Goal: Information Seeking & Learning: Learn about a topic

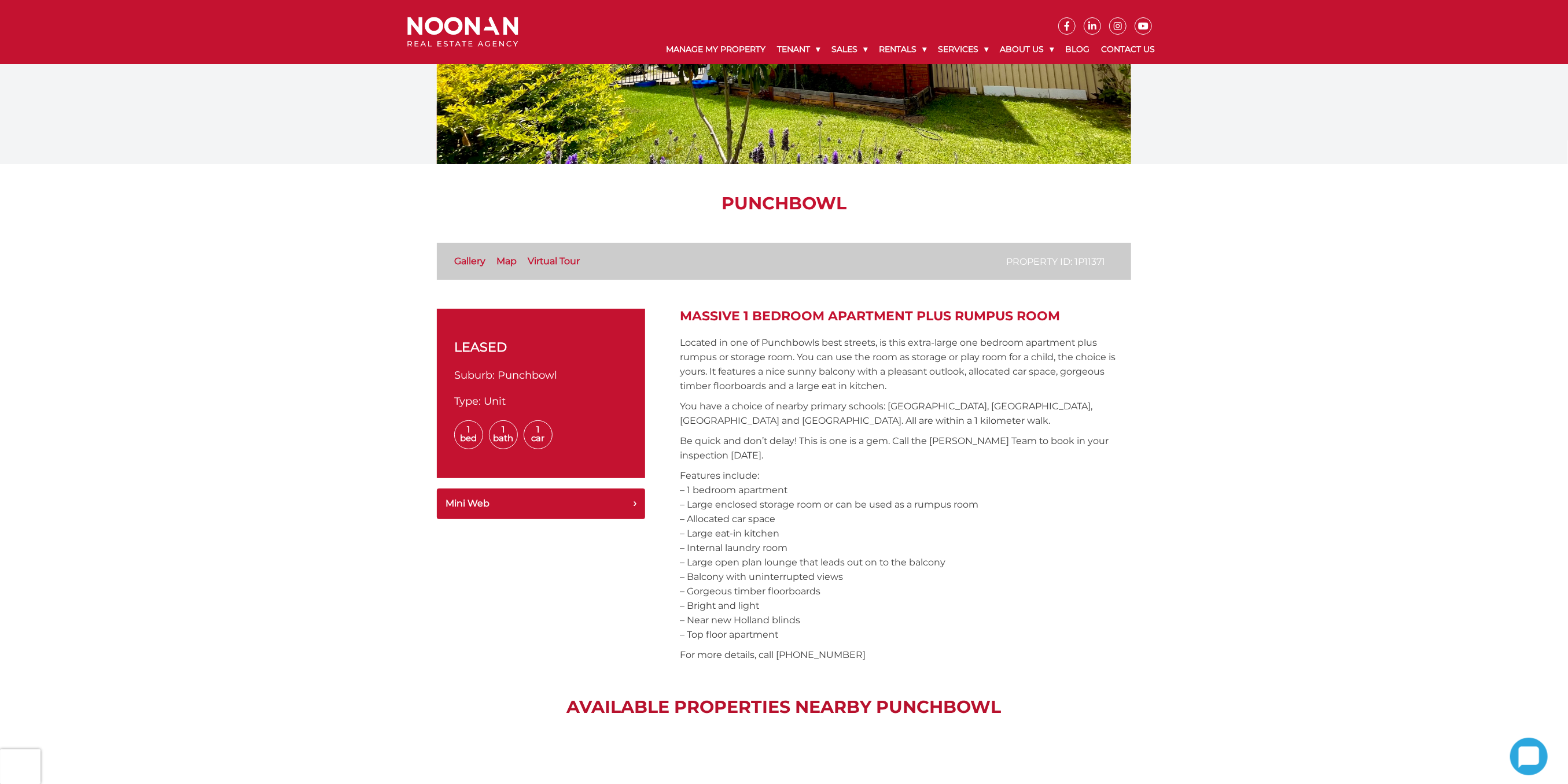
scroll to position [231, 0]
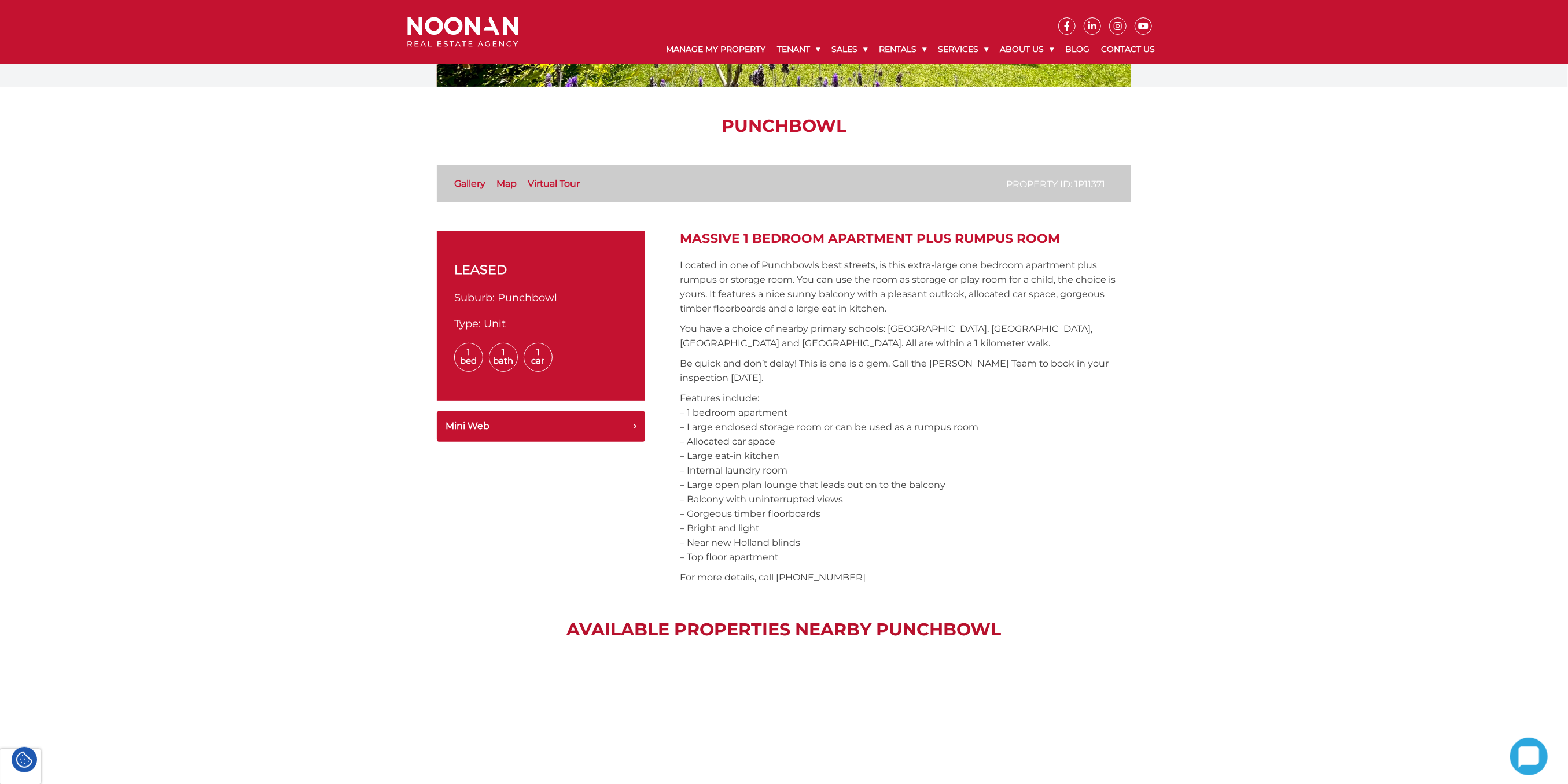
drag, startPoint x: 677, startPoint y: 267, endPoint x: 839, endPoint y: 568, distance: 341.8
click at [839, 568] on div "leased Suburb: Punchbowl Type: Unit 1 Bed 1 Bath 1 Car Tour Mini Web Massive 1 …" at bounding box center [783, 411] width 694 height 359
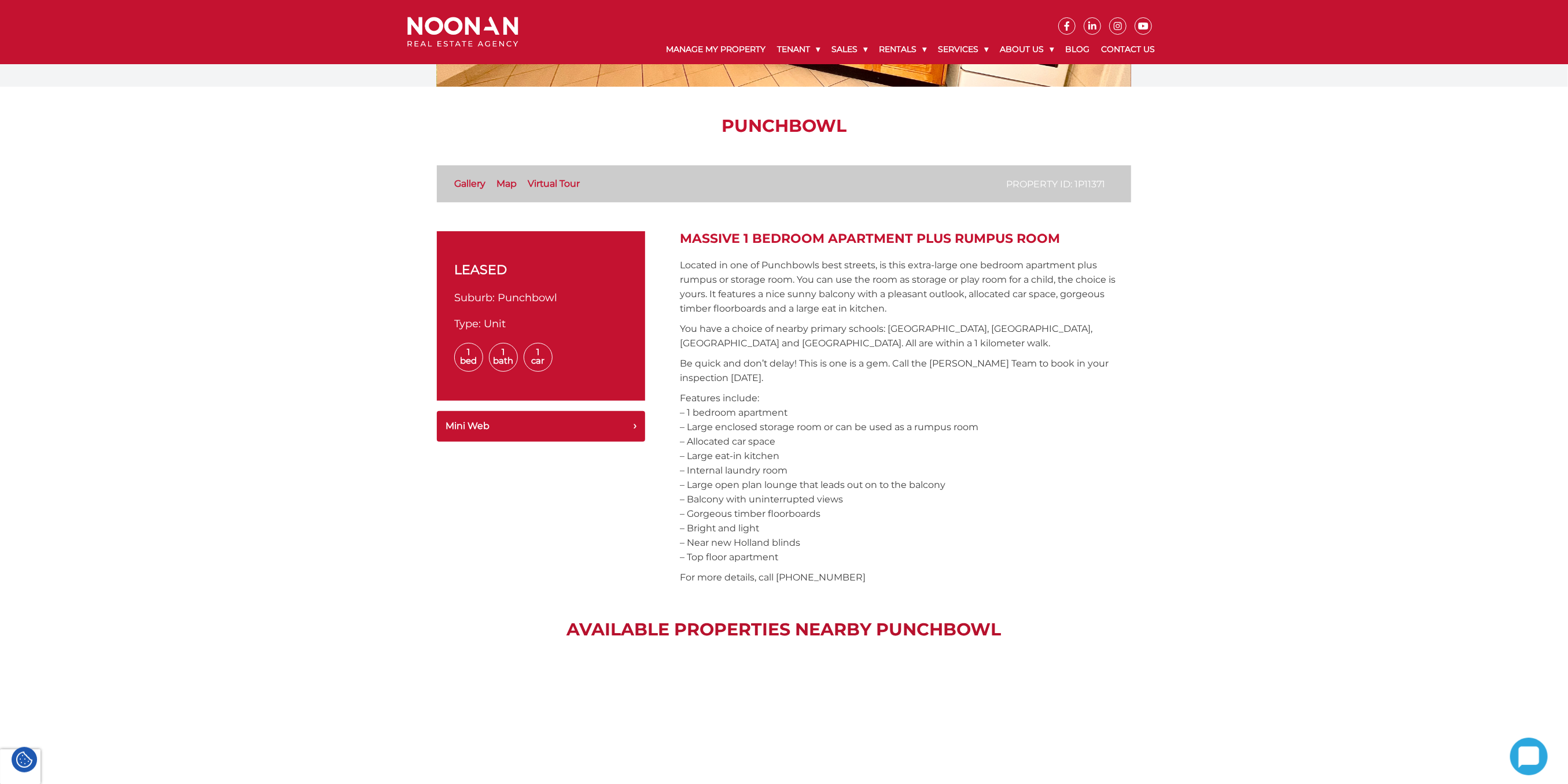
copy div "Loremip do sit am Consectetu adip elitsed, do eius tempo-incid utl etdolor magn…"
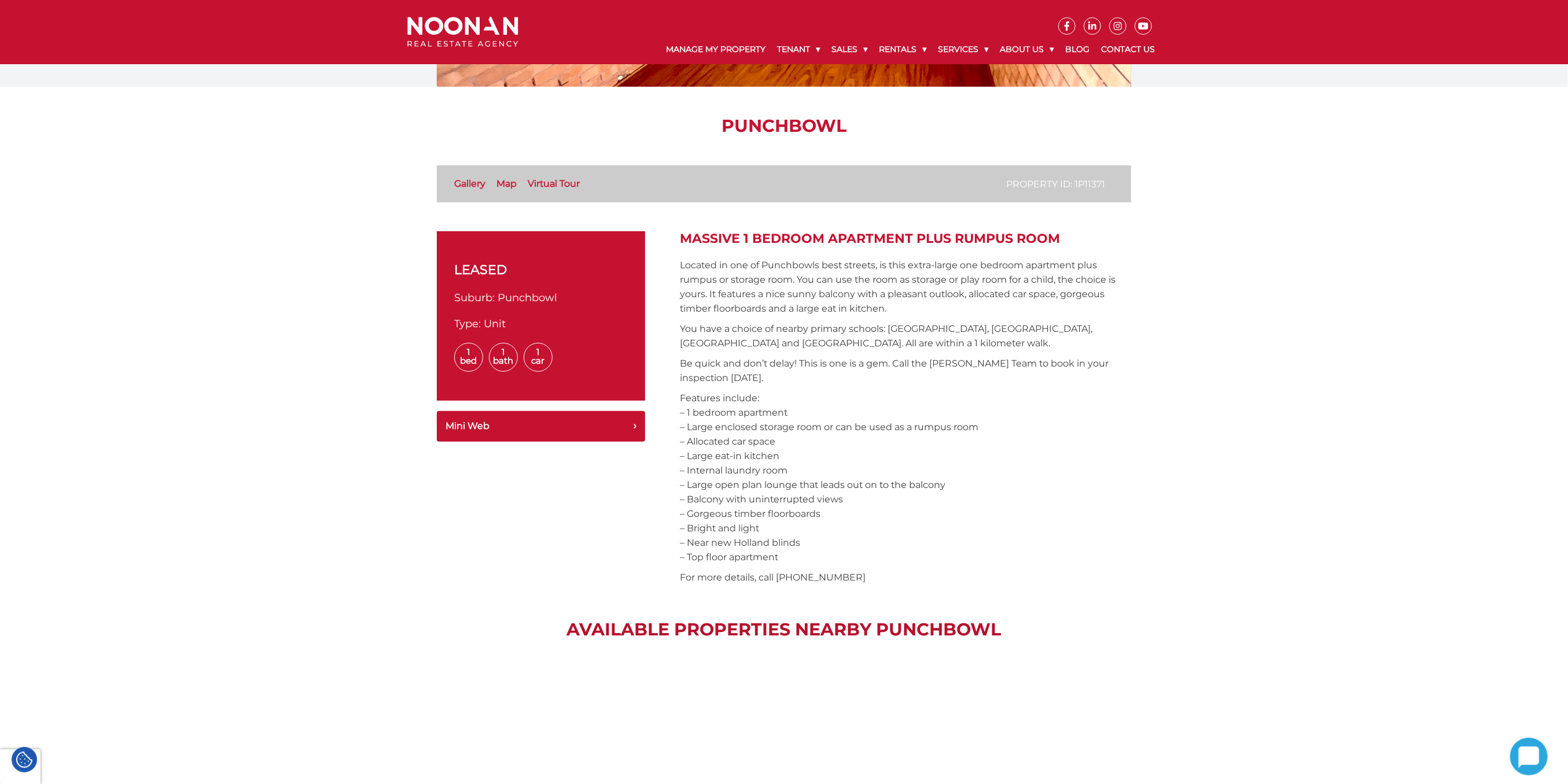
scroll to position [0, 0]
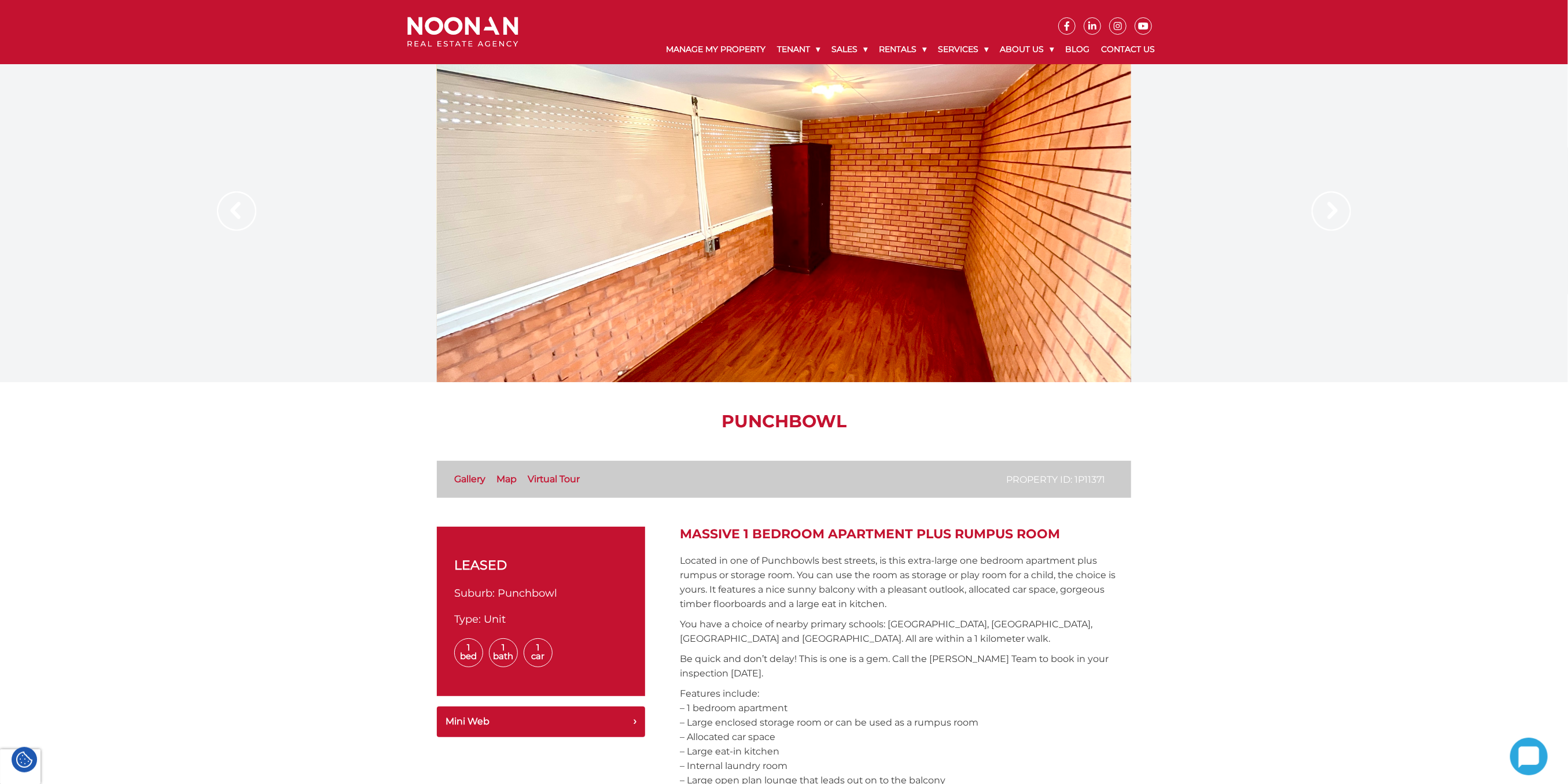
click at [993, 363] on div at bounding box center [783, 223] width 694 height 318
drag, startPoint x: 1303, startPoint y: 233, endPoint x: 1313, endPoint y: 224, distance: 13.5
click at [1304, 233] on div at bounding box center [784, 223] width 1568 height 318
click at [1314, 223] on img at bounding box center [1332, 211] width 39 height 39
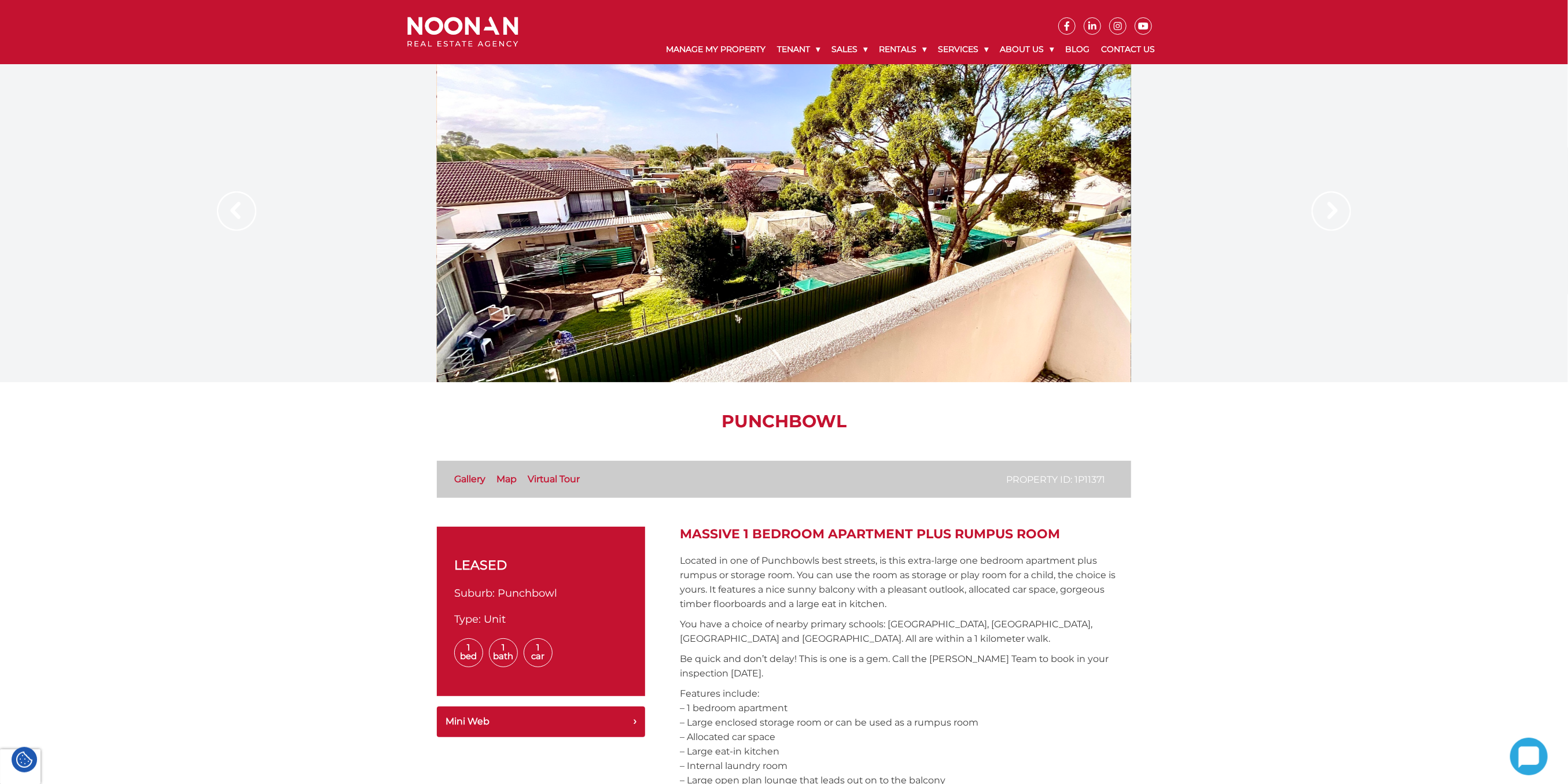
click at [1320, 221] on img at bounding box center [1332, 211] width 39 height 39
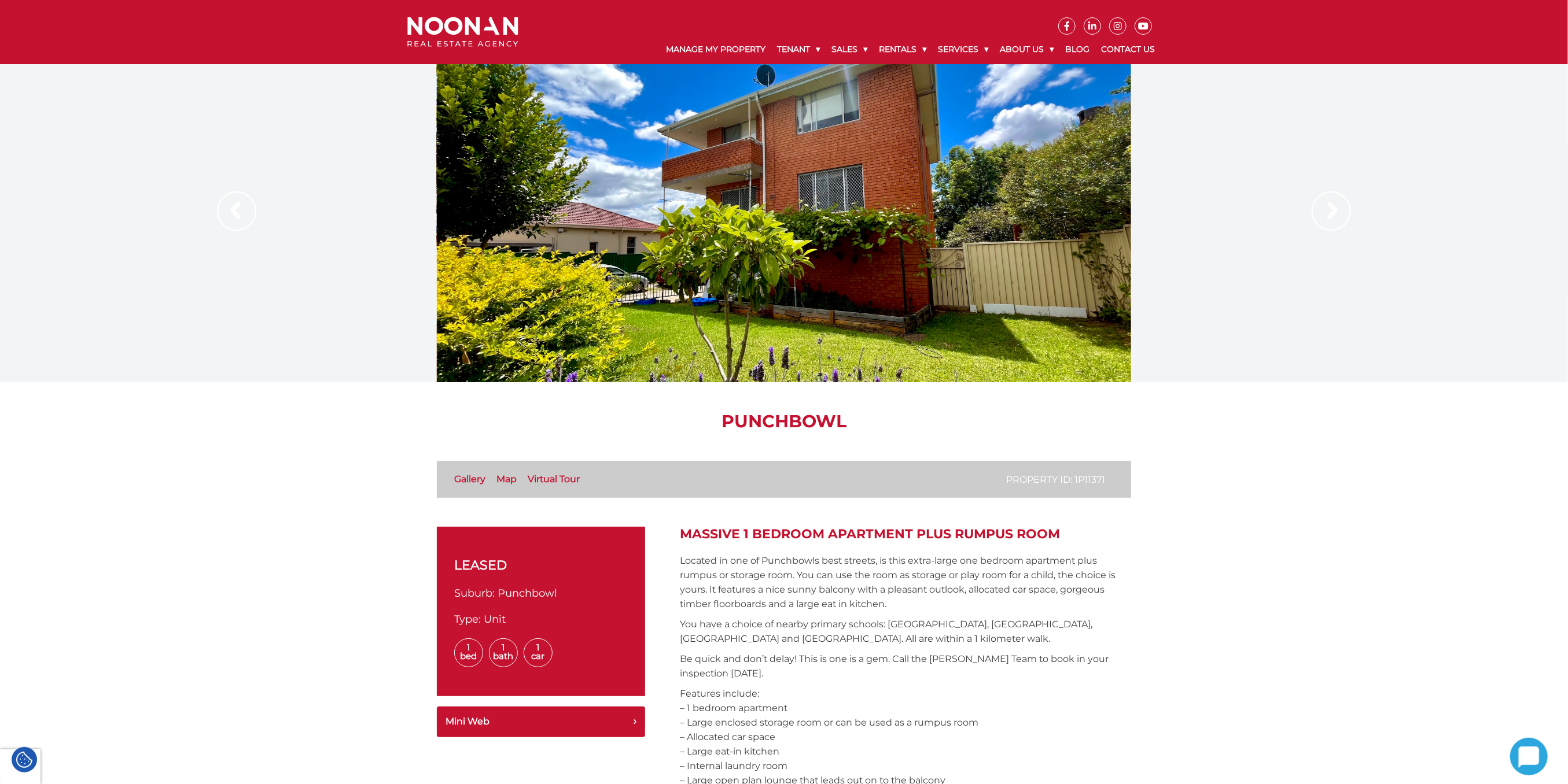
click at [1320, 221] on img at bounding box center [1332, 211] width 39 height 39
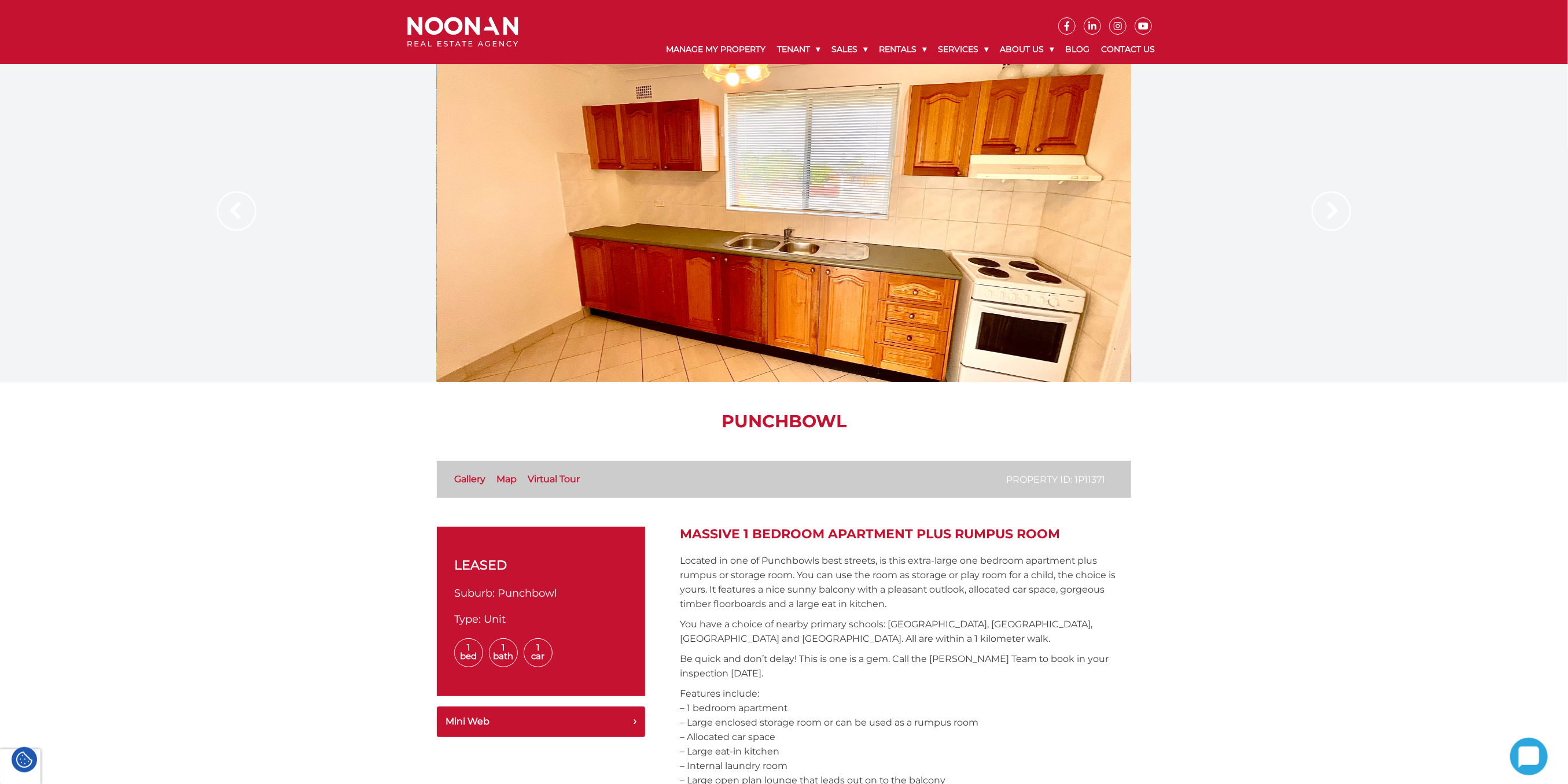
click at [1320, 221] on img at bounding box center [1332, 211] width 39 height 39
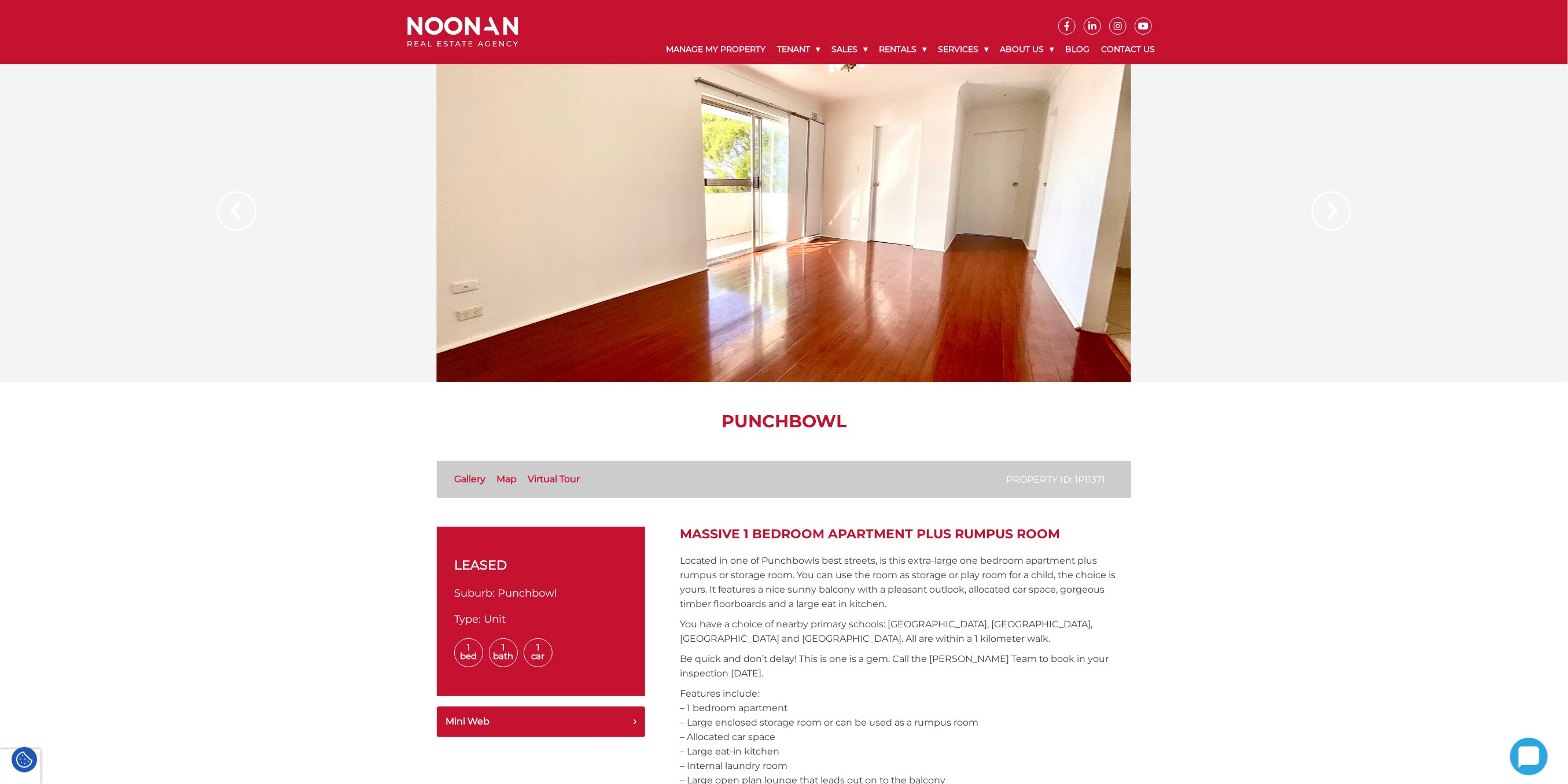
click at [1320, 221] on img at bounding box center [1332, 211] width 39 height 39
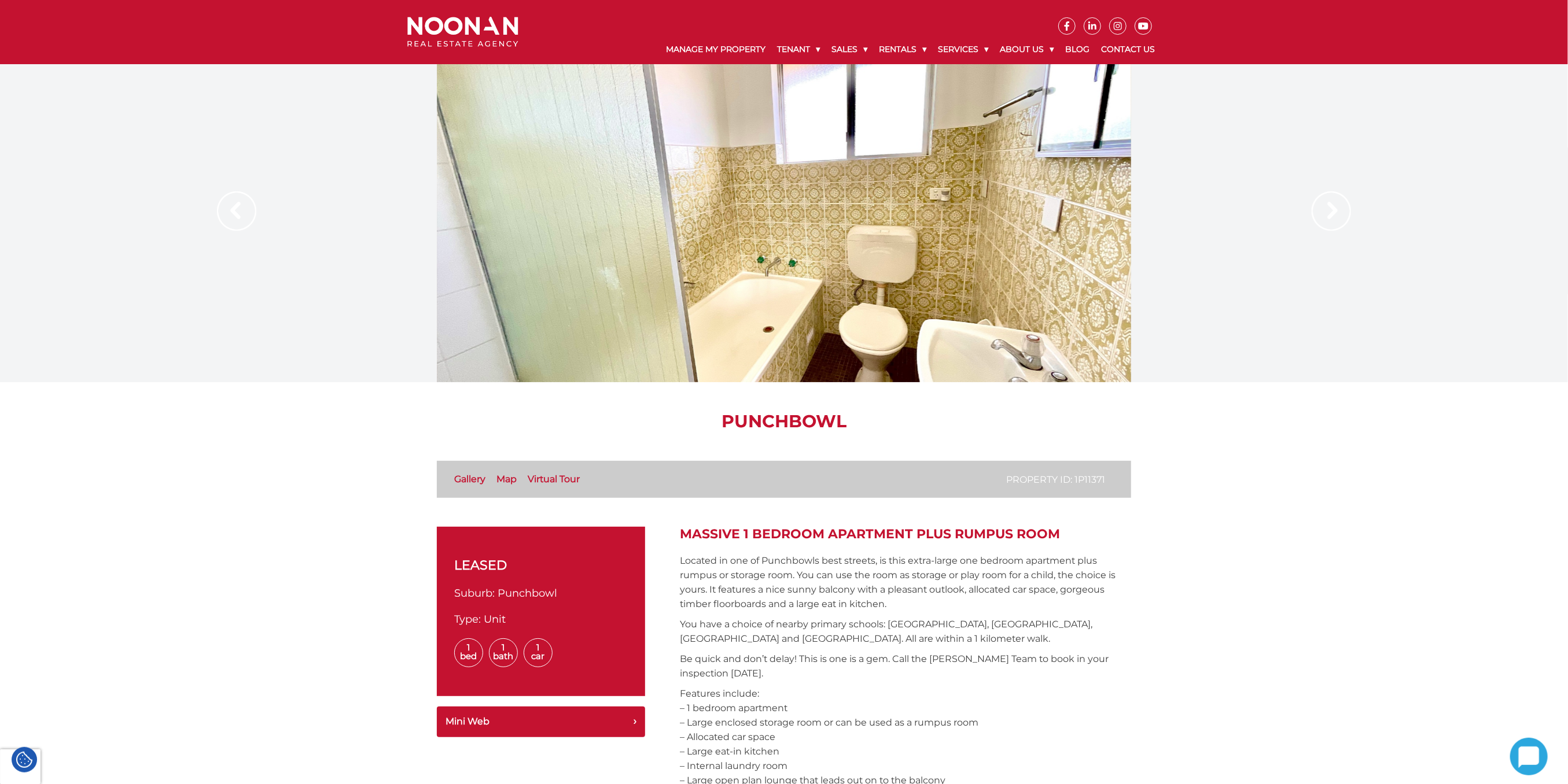
click at [1320, 221] on img at bounding box center [1332, 211] width 39 height 39
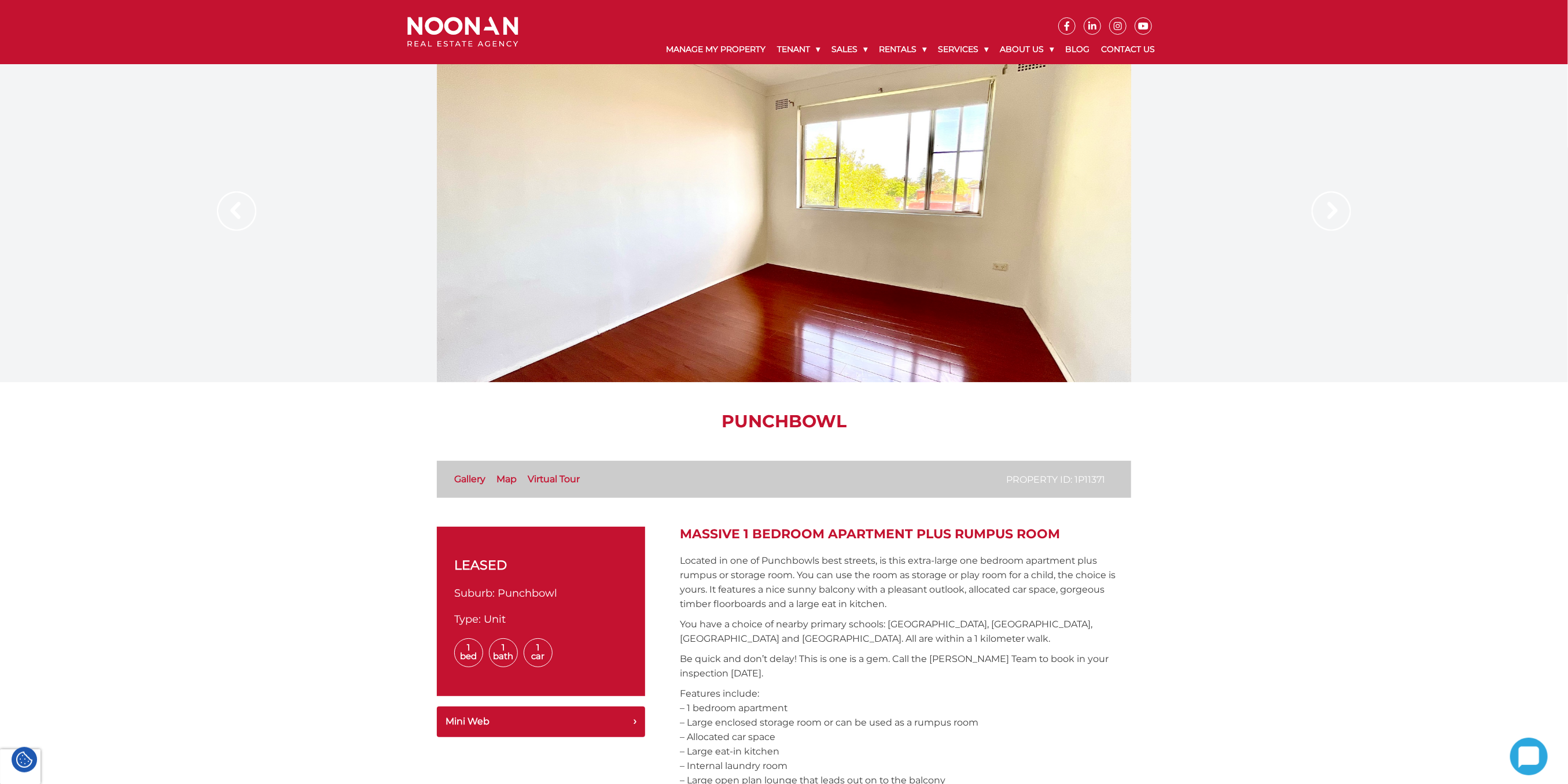
click at [1320, 221] on img at bounding box center [1332, 211] width 39 height 39
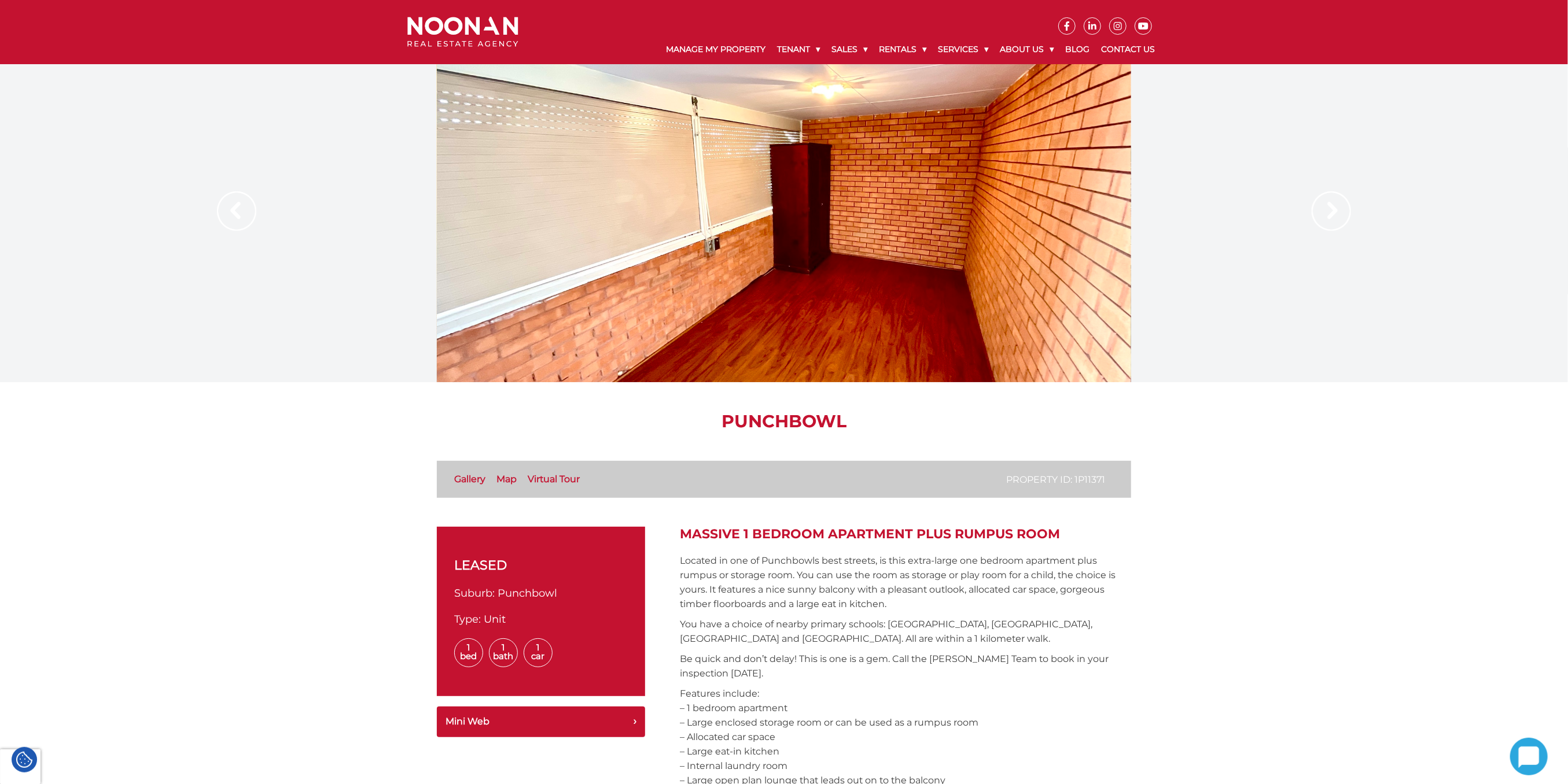
click at [1320, 221] on img at bounding box center [1332, 211] width 39 height 39
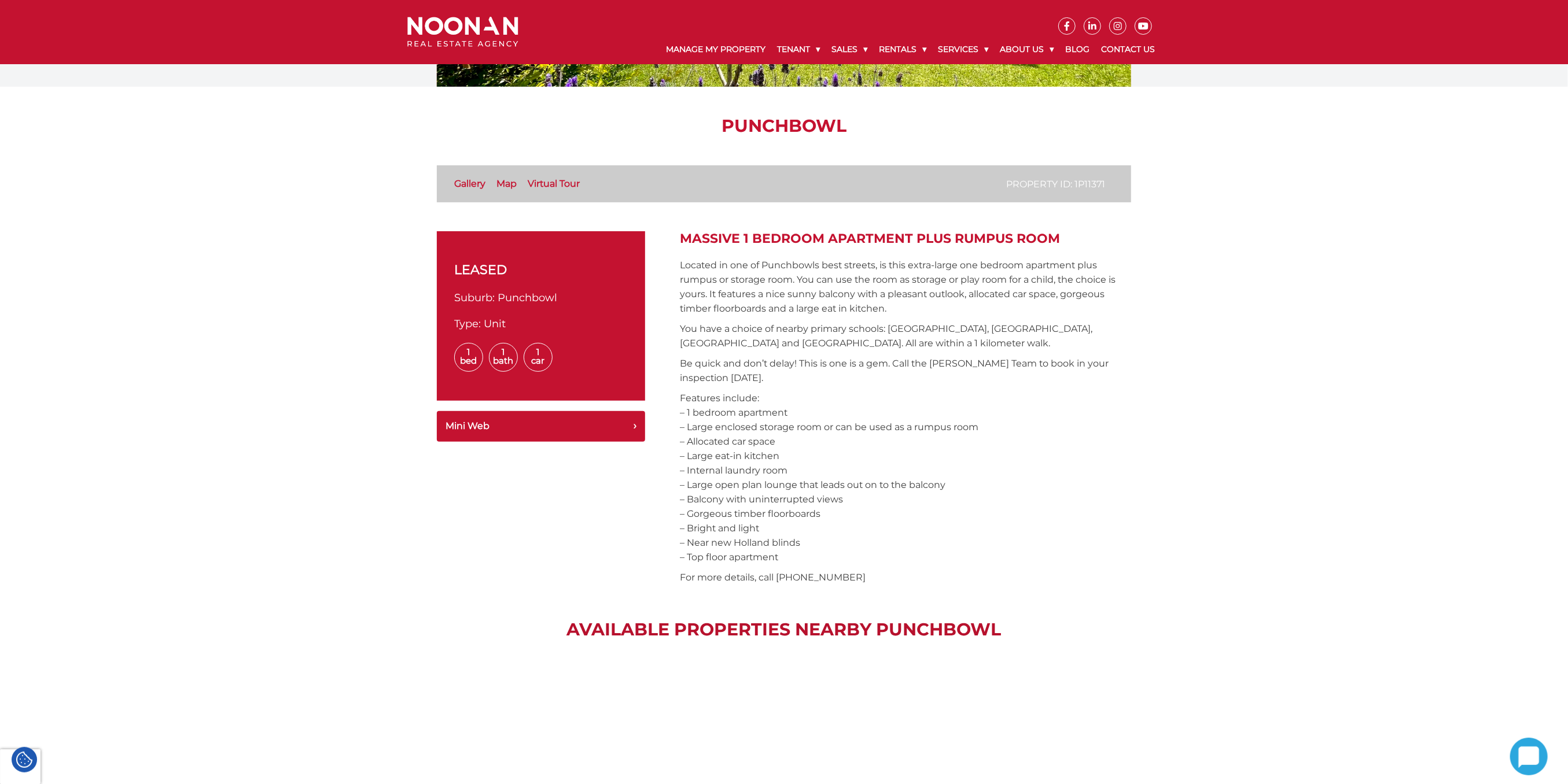
scroll to position [385, 0]
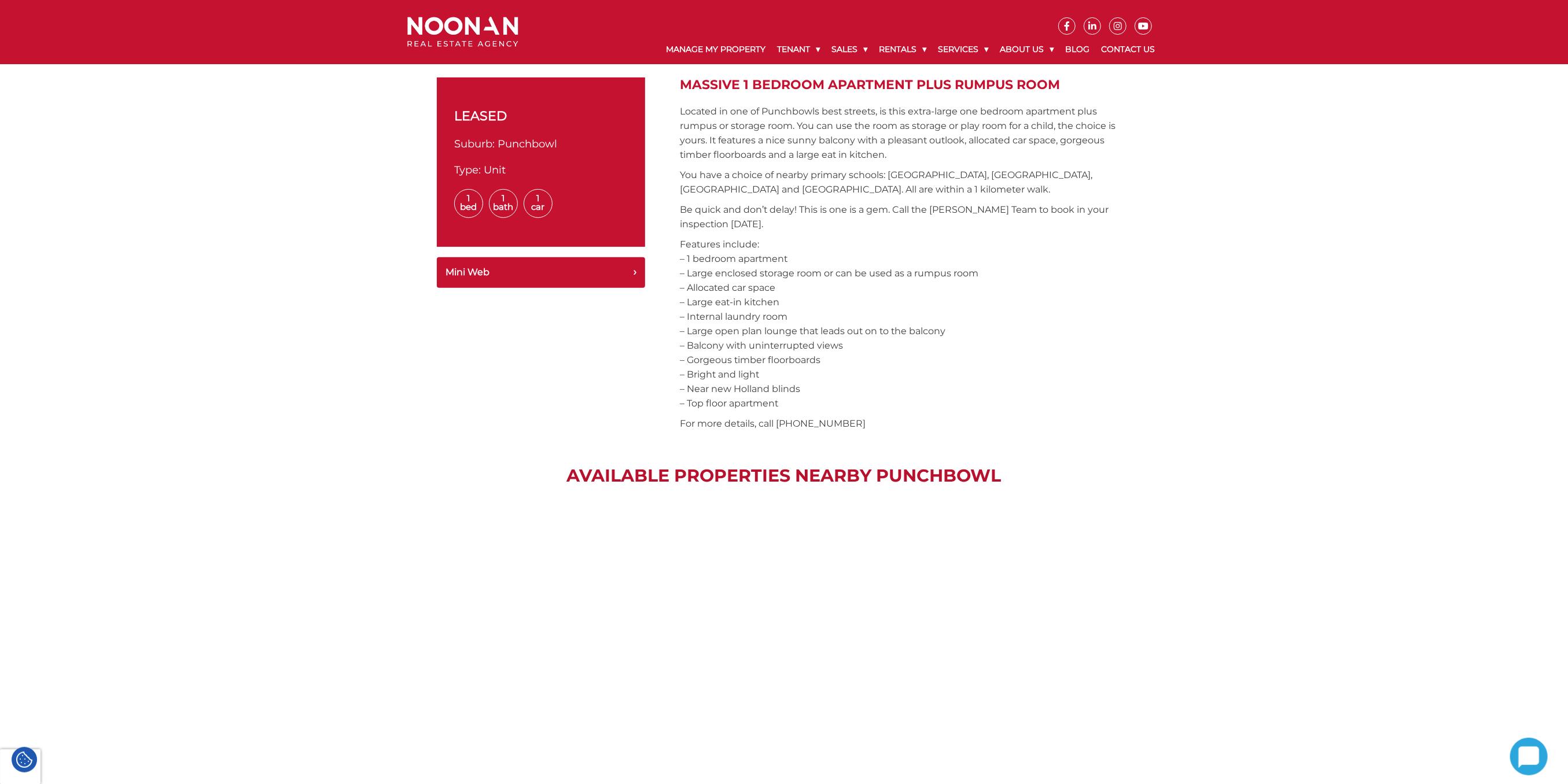
drag, startPoint x: 852, startPoint y: 359, endPoint x: 685, endPoint y: 361, distance: 167.0
click at [685, 361] on p "Features include: – 1 bedroom apartment – Large enclosed storage room or can be…" at bounding box center [905, 324] width 451 height 173
copy p "Balcony with uninterrupted views"
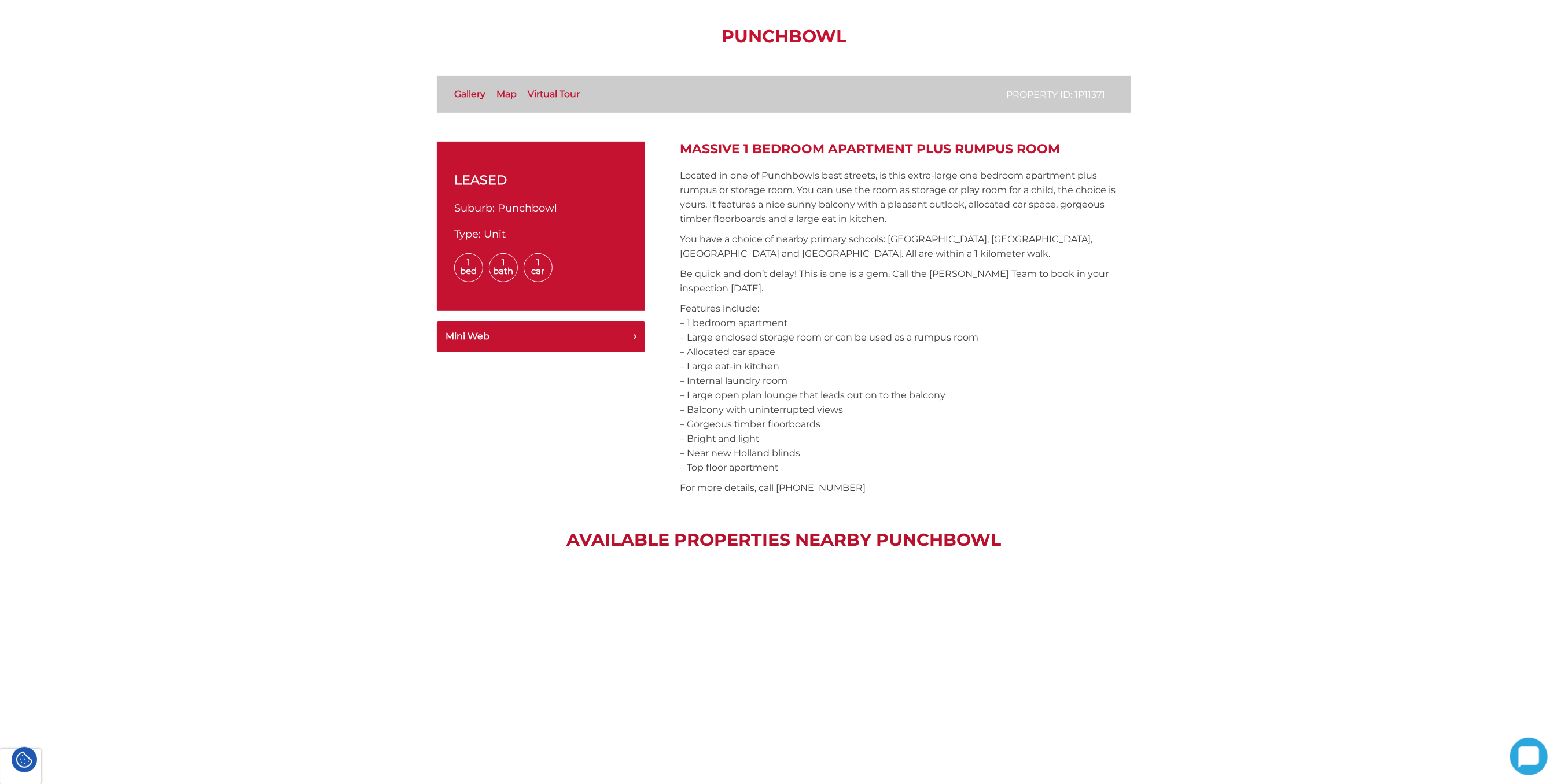
scroll to position [0, 0]
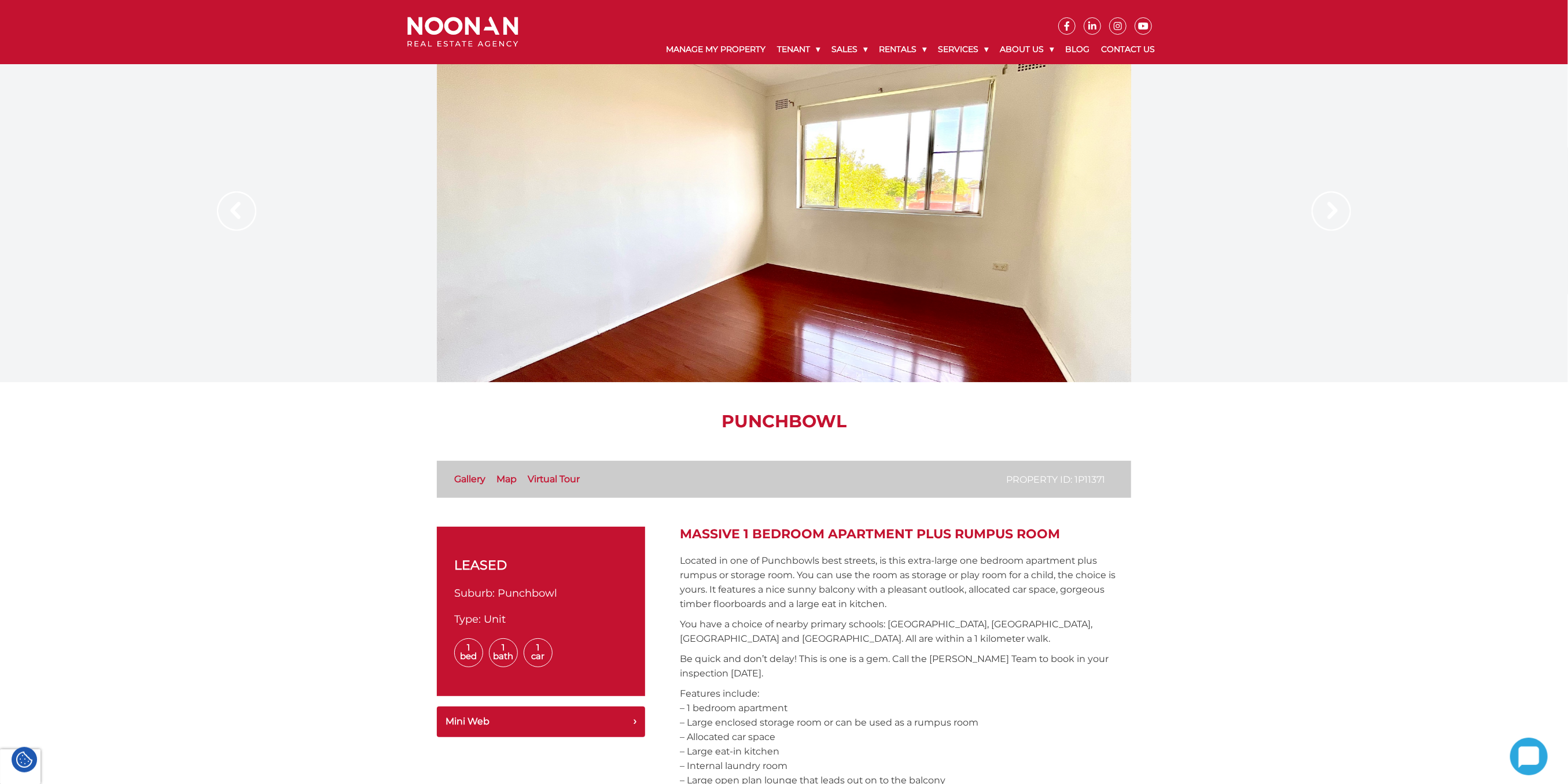
click at [565, 231] on div at bounding box center [783, 223] width 694 height 318
click at [1345, 212] on img at bounding box center [1332, 211] width 39 height 39
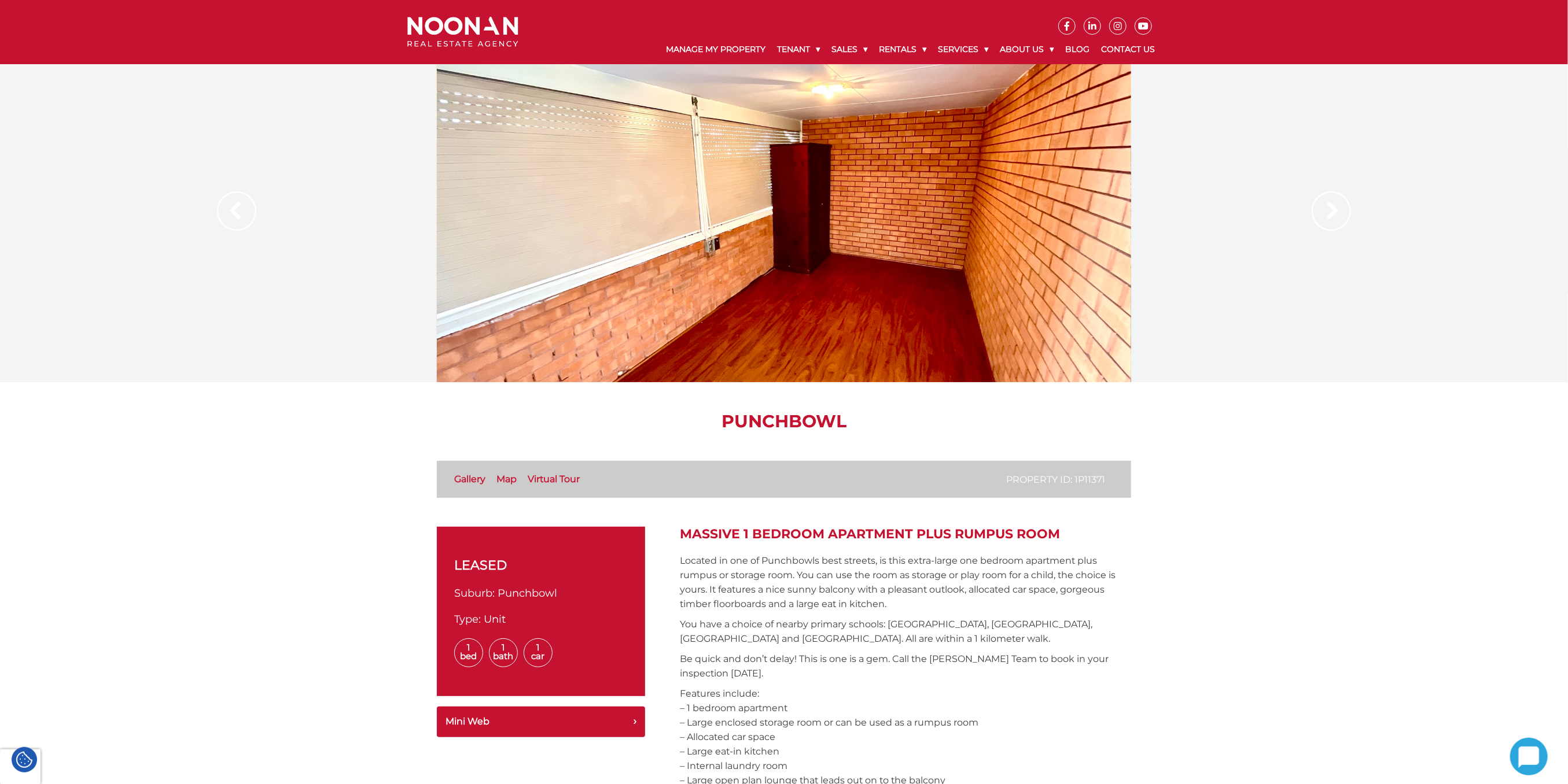
click at [1345, 212] on img at bounding box center [1332, 211] width 39 height 39
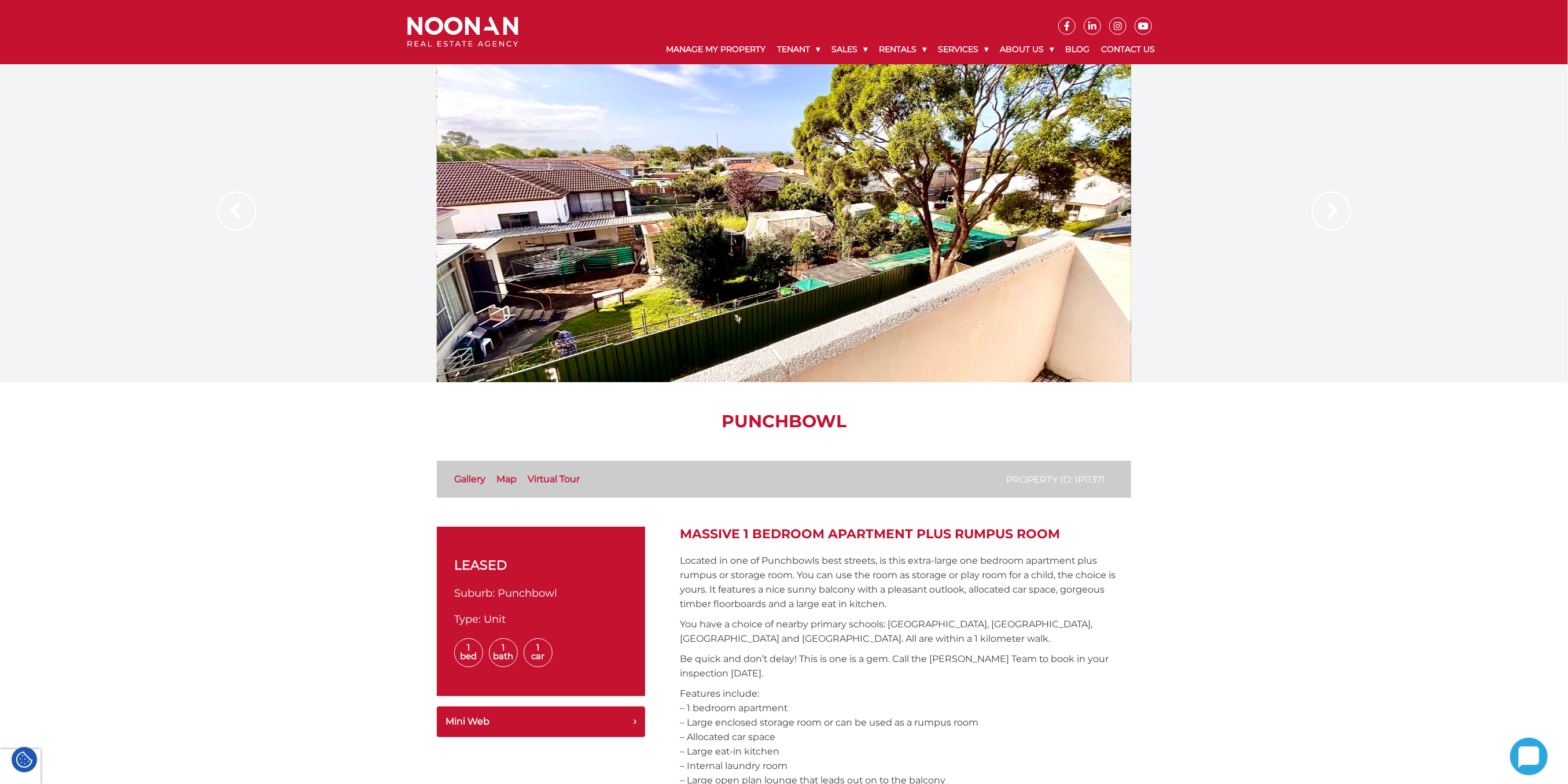
click at [1345, 212] on img at bounding box center [1332, 211] width 39 height 39
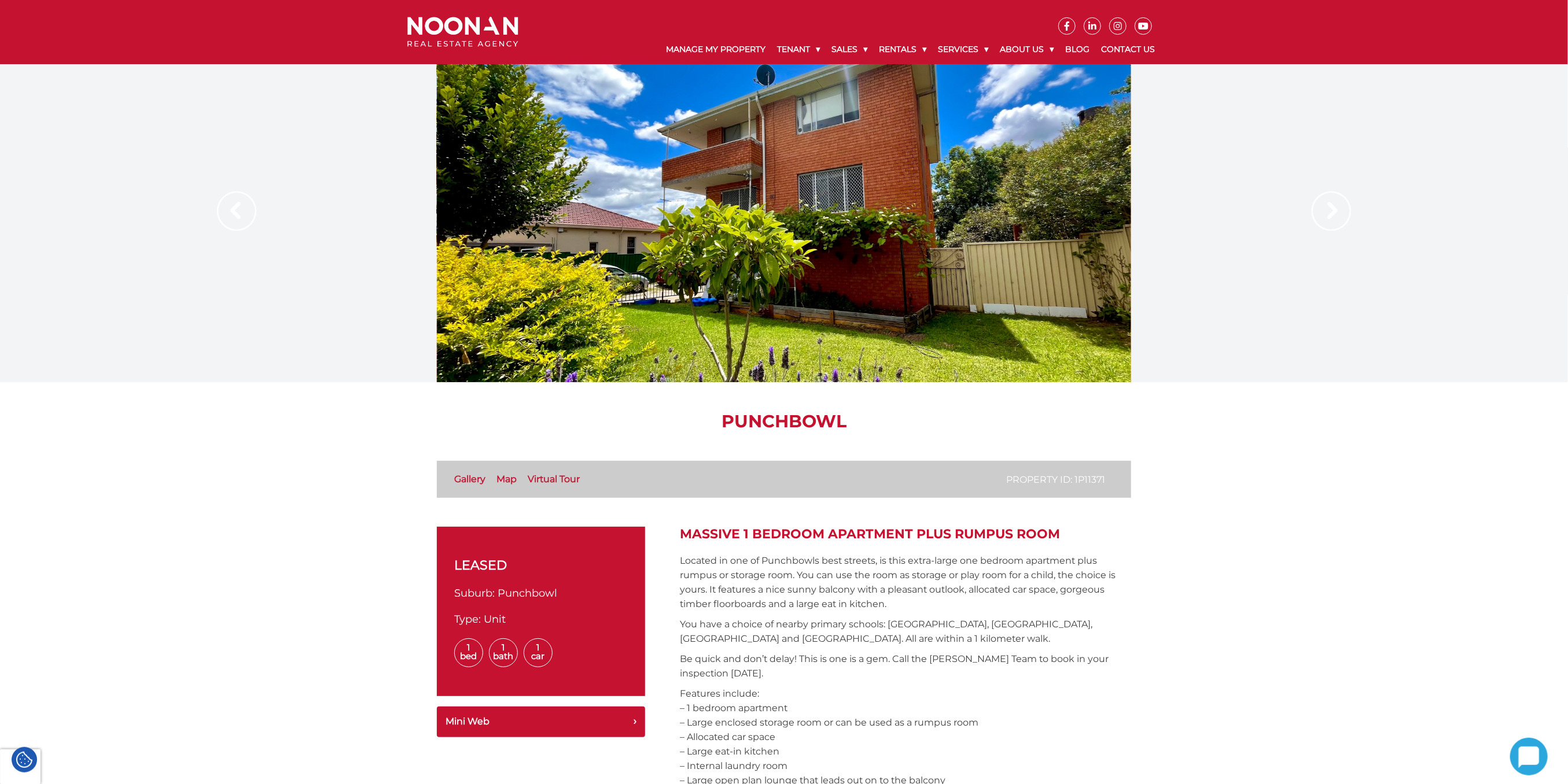
click at [1345, 212] on img at bounding box center [1332, 211] width 39 height 39
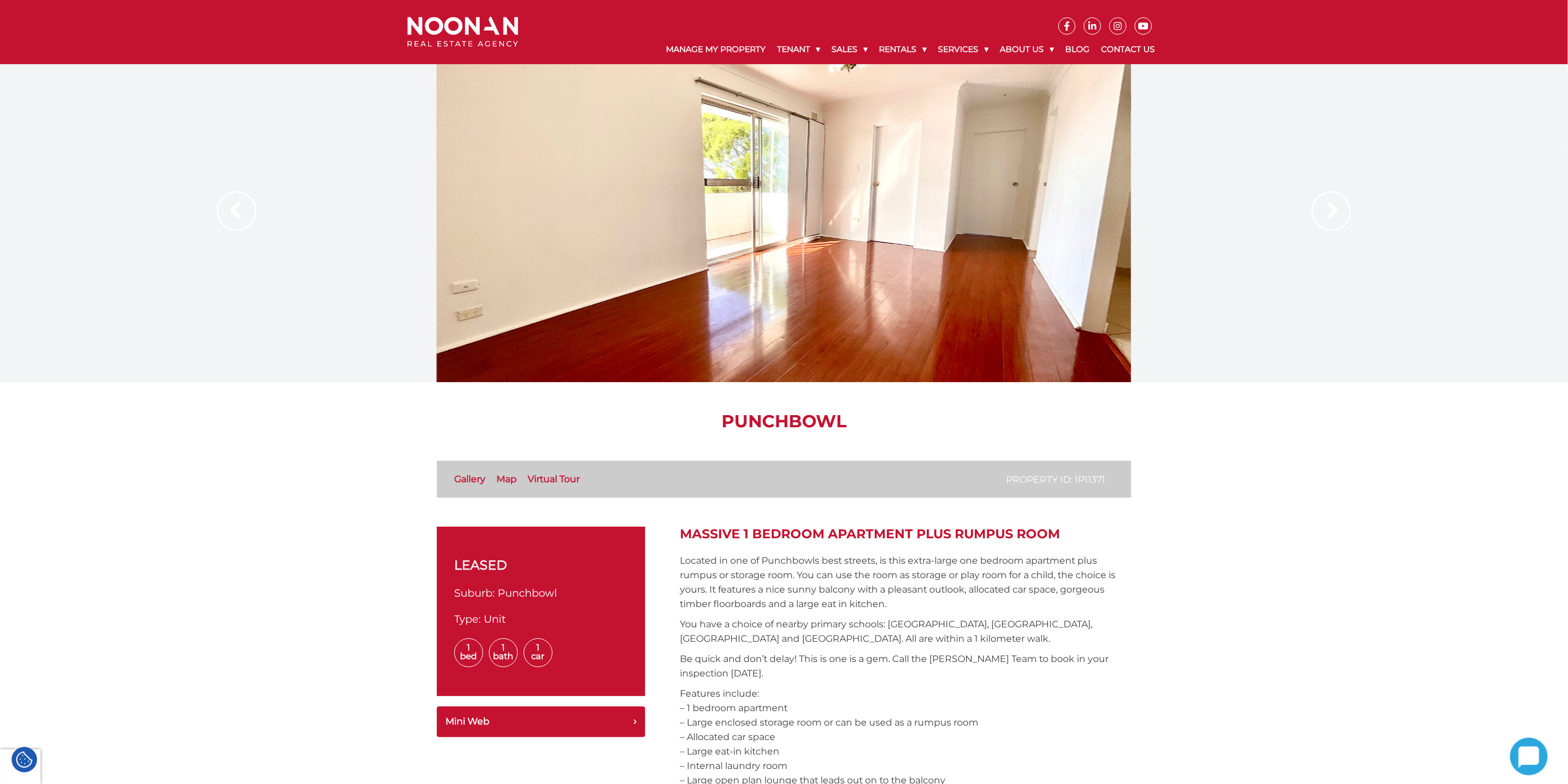
click at [1331, 216] on img at bounding box center [1332, 211] width 39 height 39
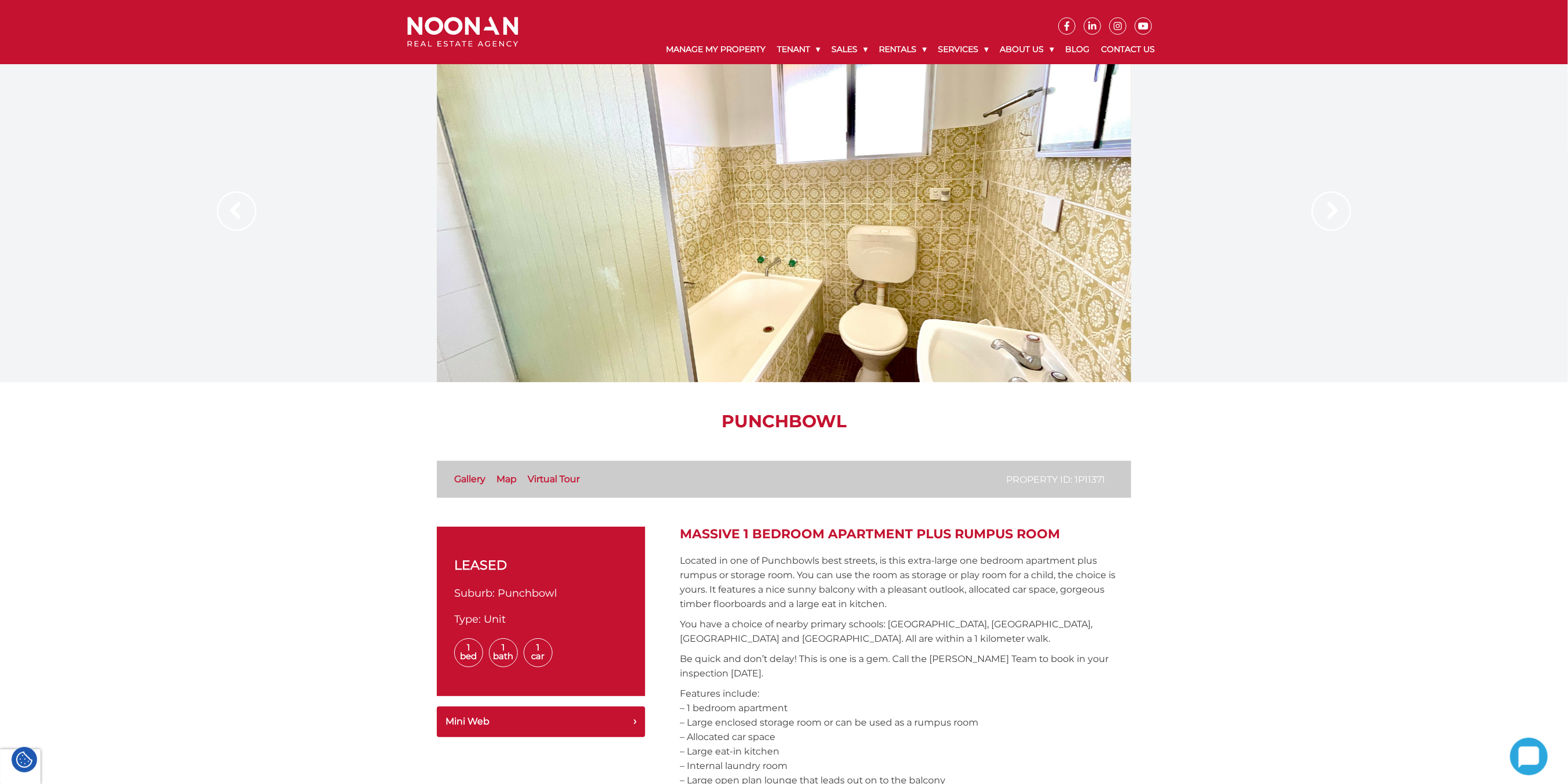
click at [1331, 216] on img at bounding box center [1332, 211] width 39 height 39
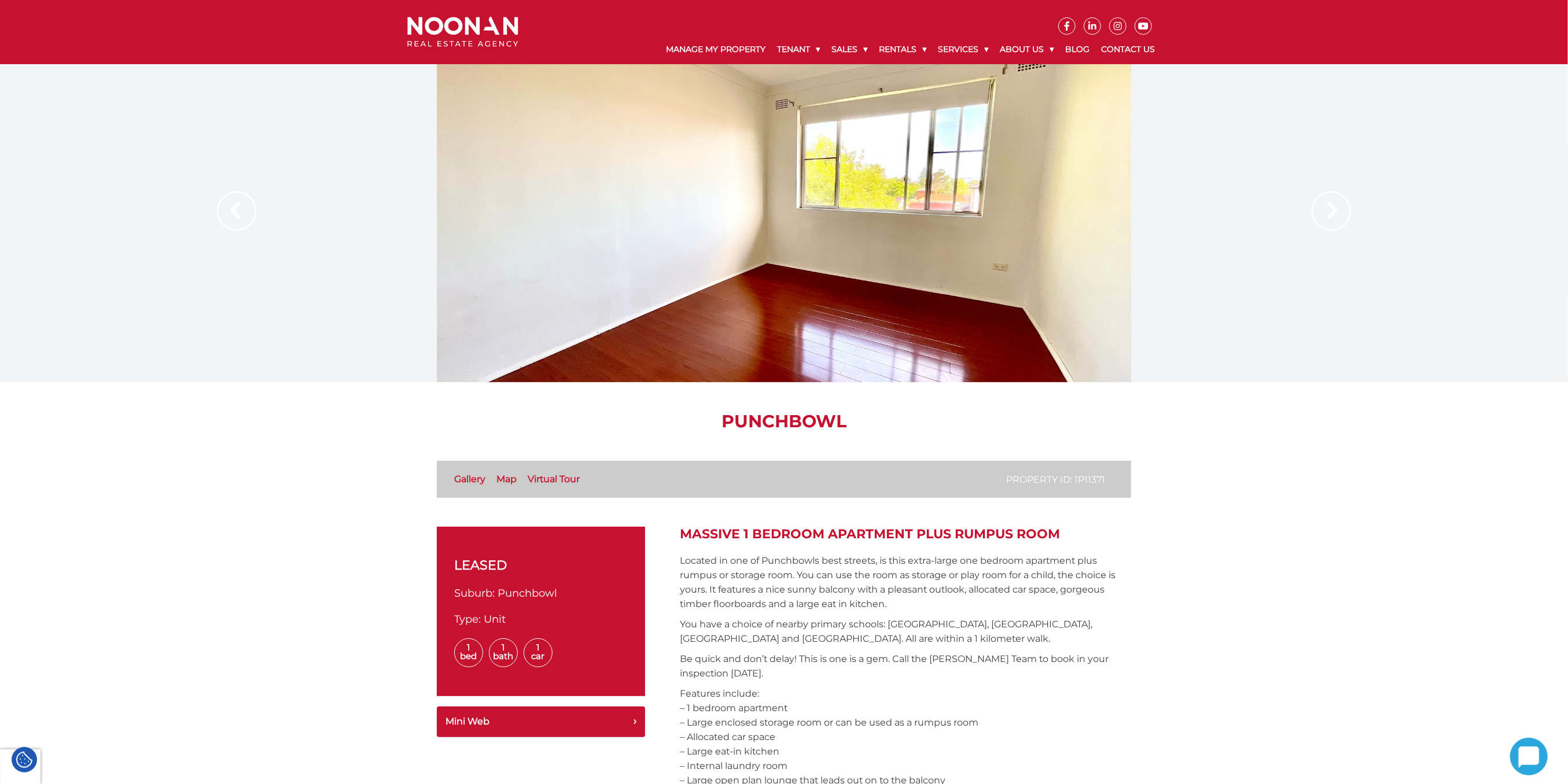
click at [1331, 216] on img at bounding box center [1332, 211] width 39 height 39
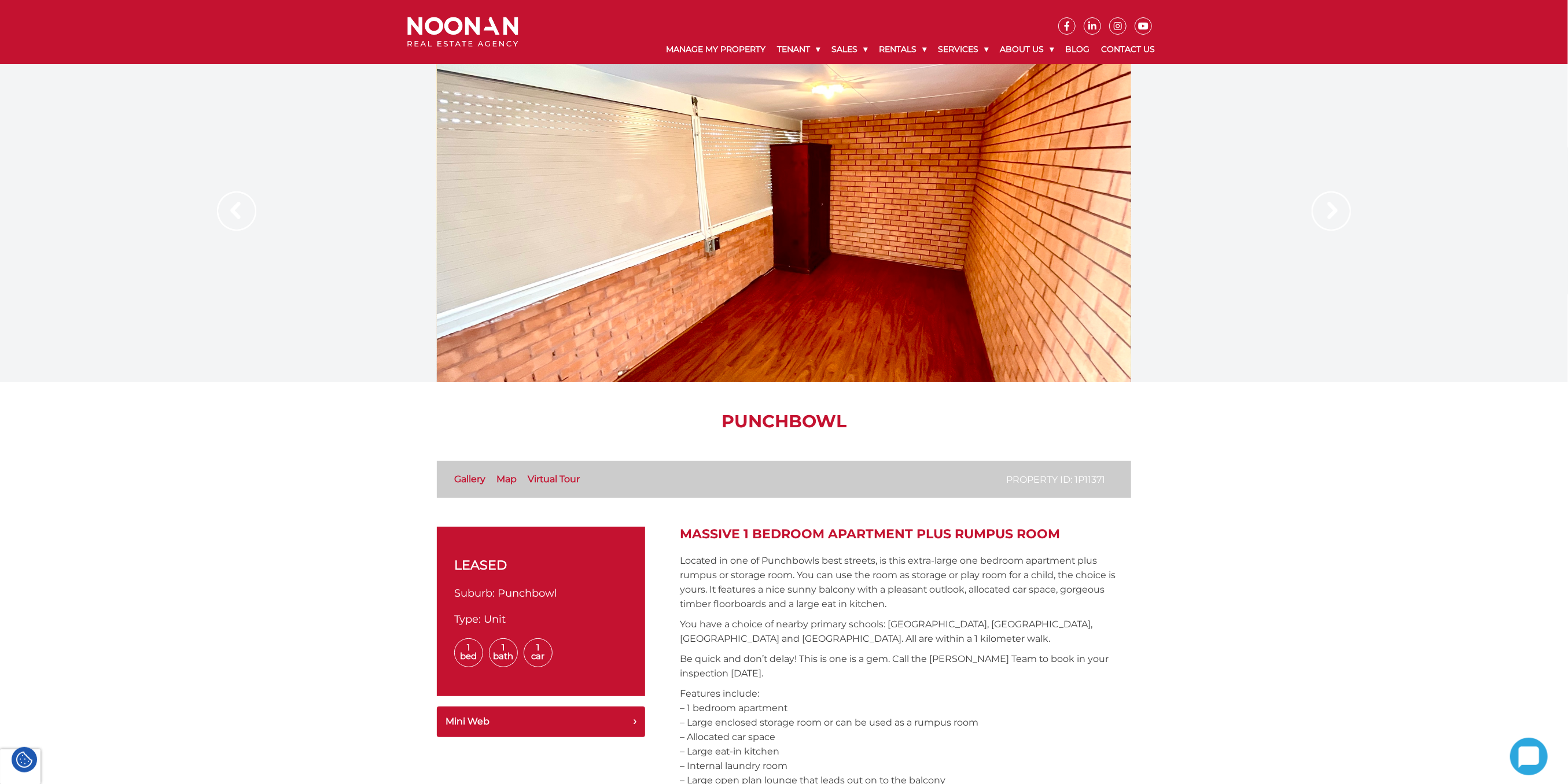
click at [1331, 216] on img at bounding box center [1332, 211] width 39 height 39
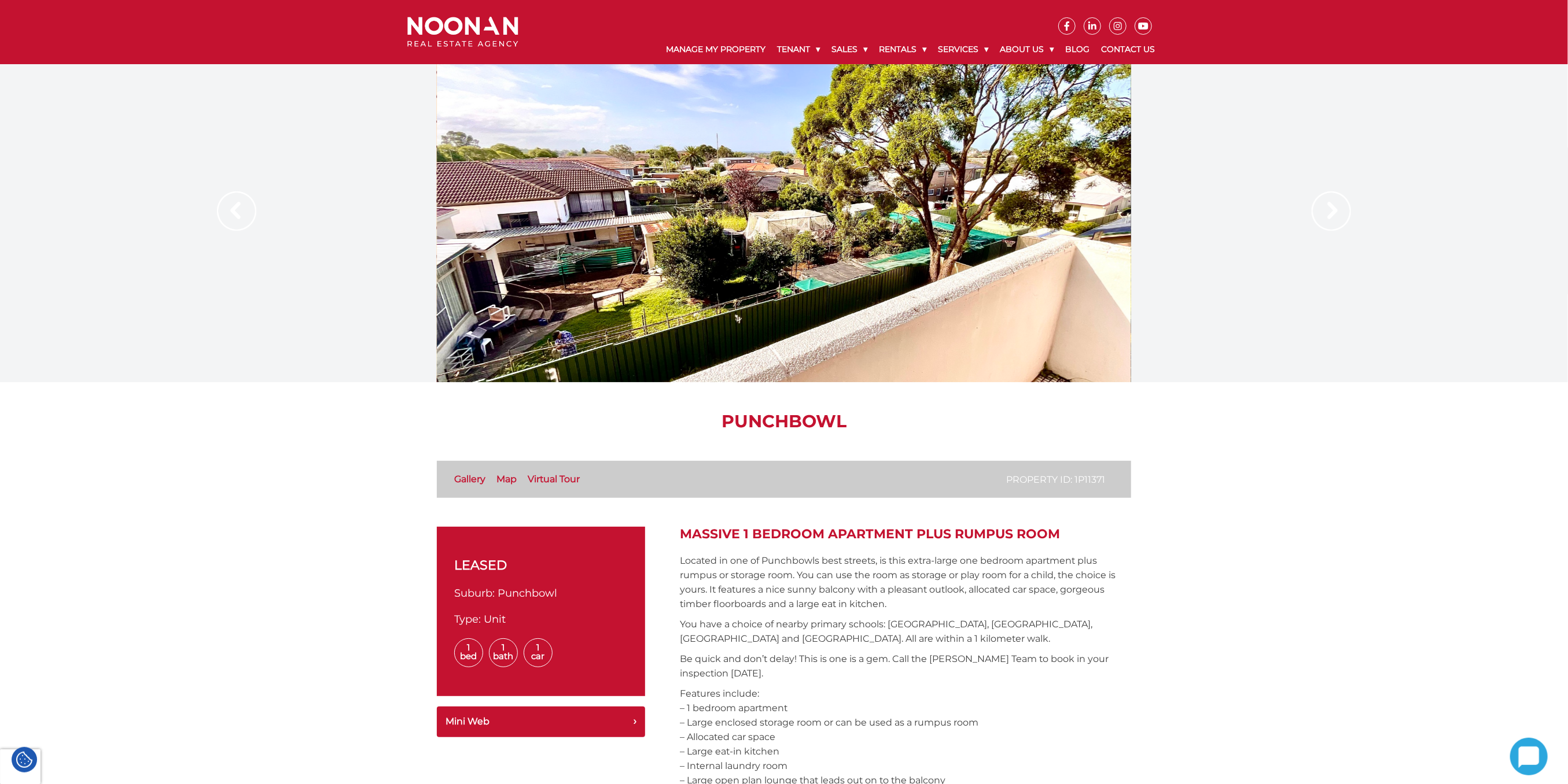
click at [1331, 216] on img at bounding box center [1332, 211] width 39 height 39
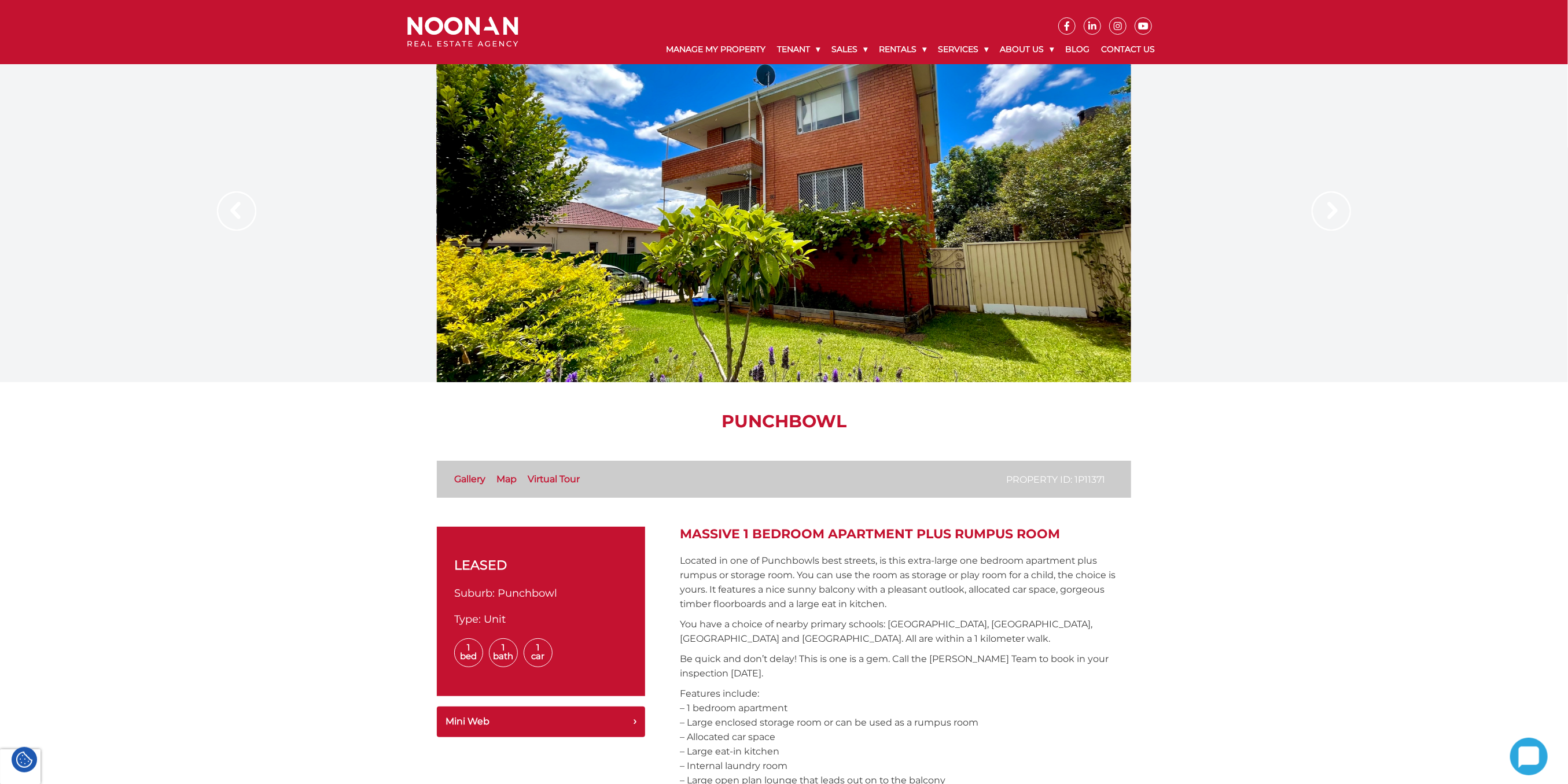
click at [1331, 216] on img at bounding box center [1332, 211] width 39 height 39
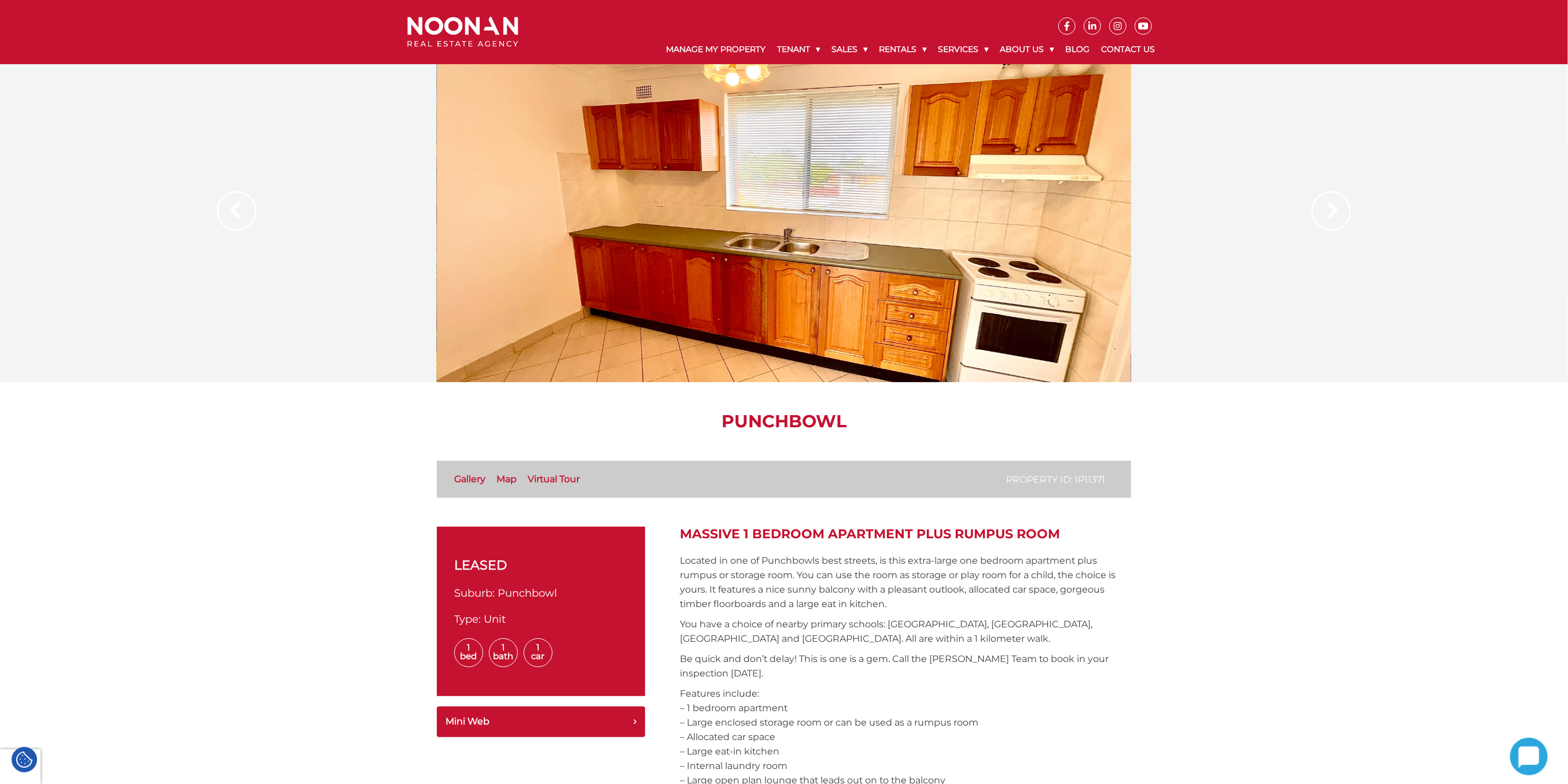
click at [1331, 216] on img at bounding box center [1332, 211] width 39 height 39
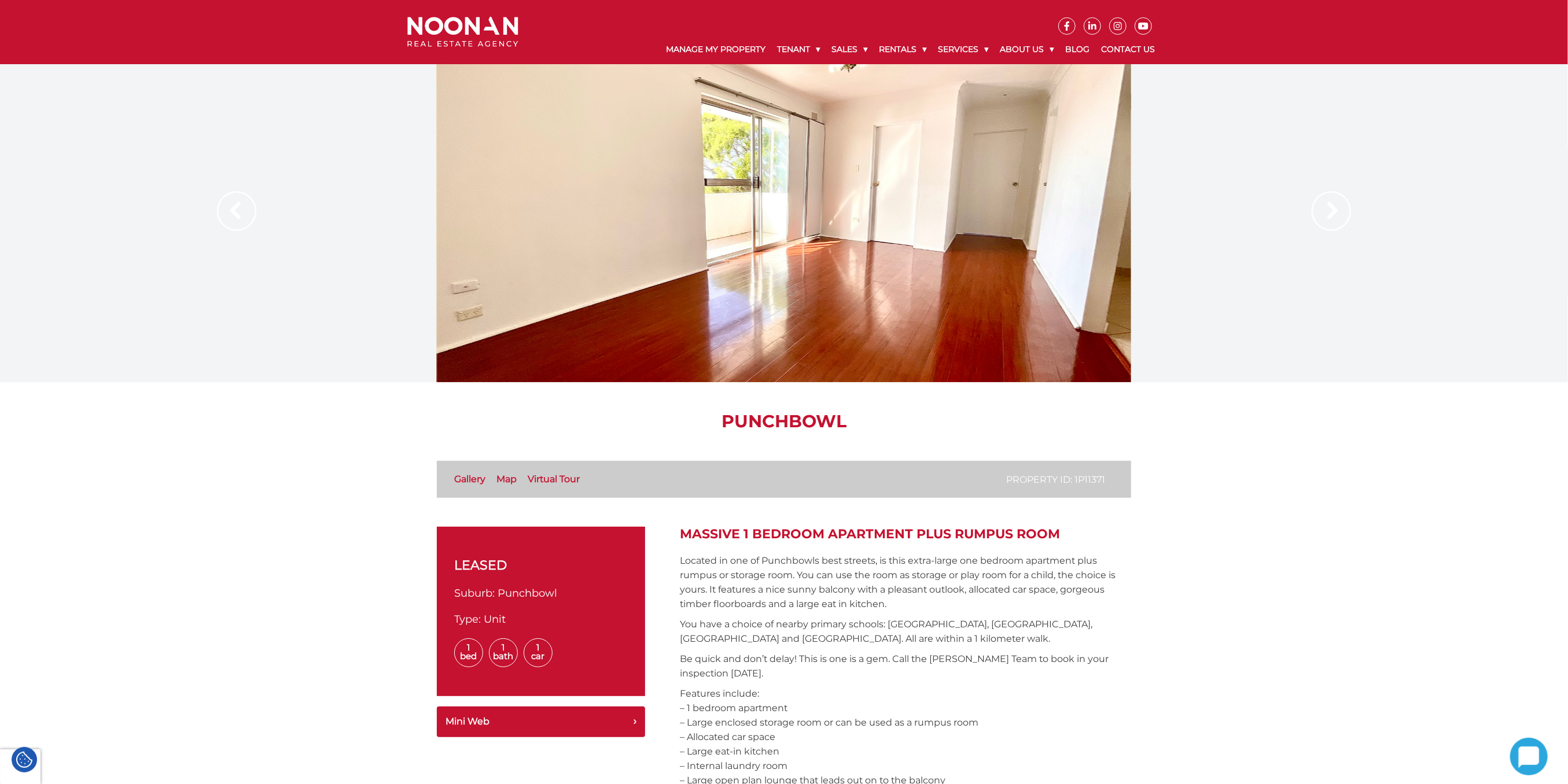
click at [216, 196] on div at bounding box center [784, 223] width 1568 height 318
click at [225, 201] on img at bounding box center [236, 211] width 39 height 39
click at [1339, 218] on img at bounding box center [1332, 211] width 39 height 39
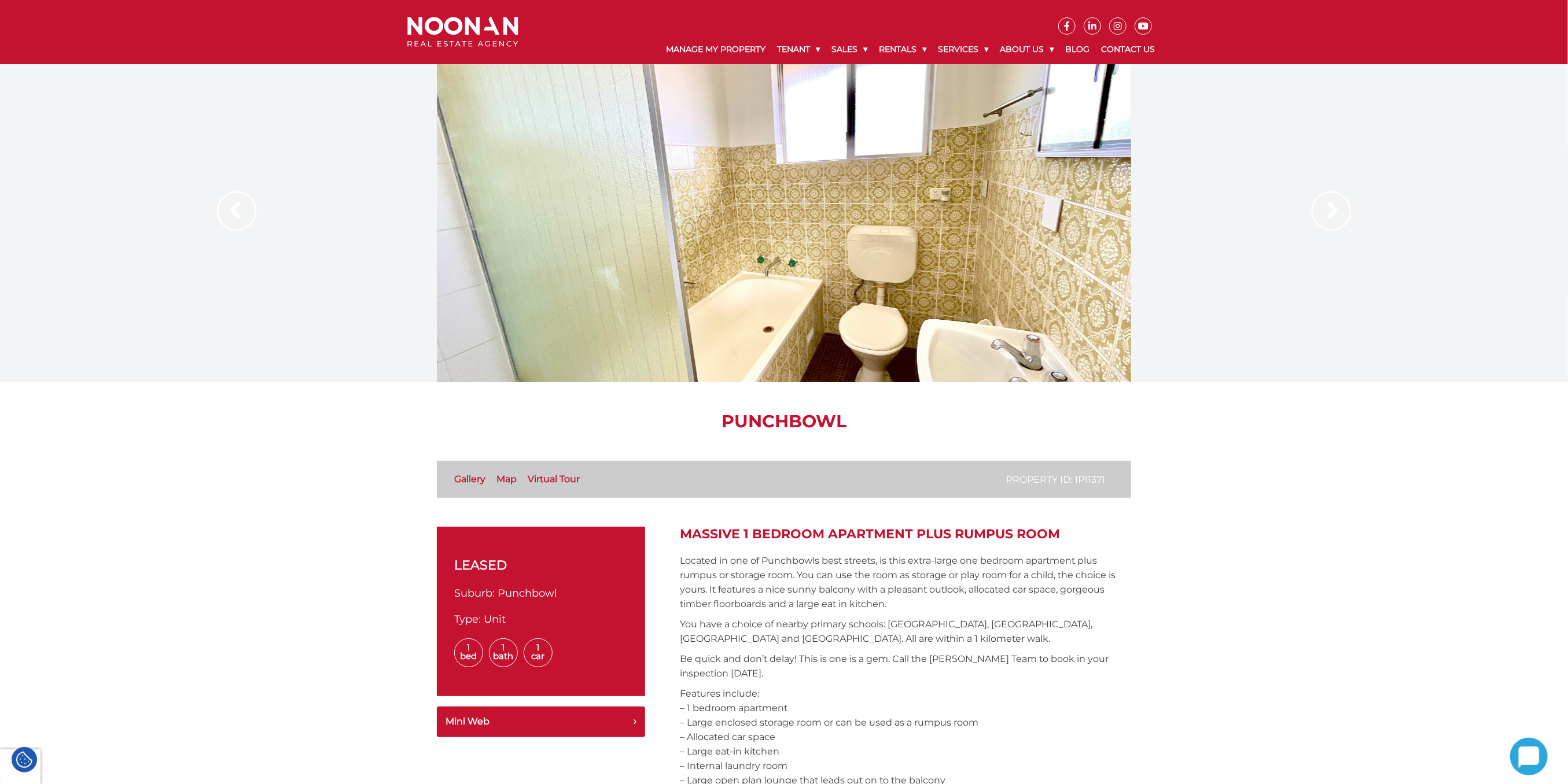
click at [1339, 218] on img at bounding box center [1332, 211] width 39 height 39
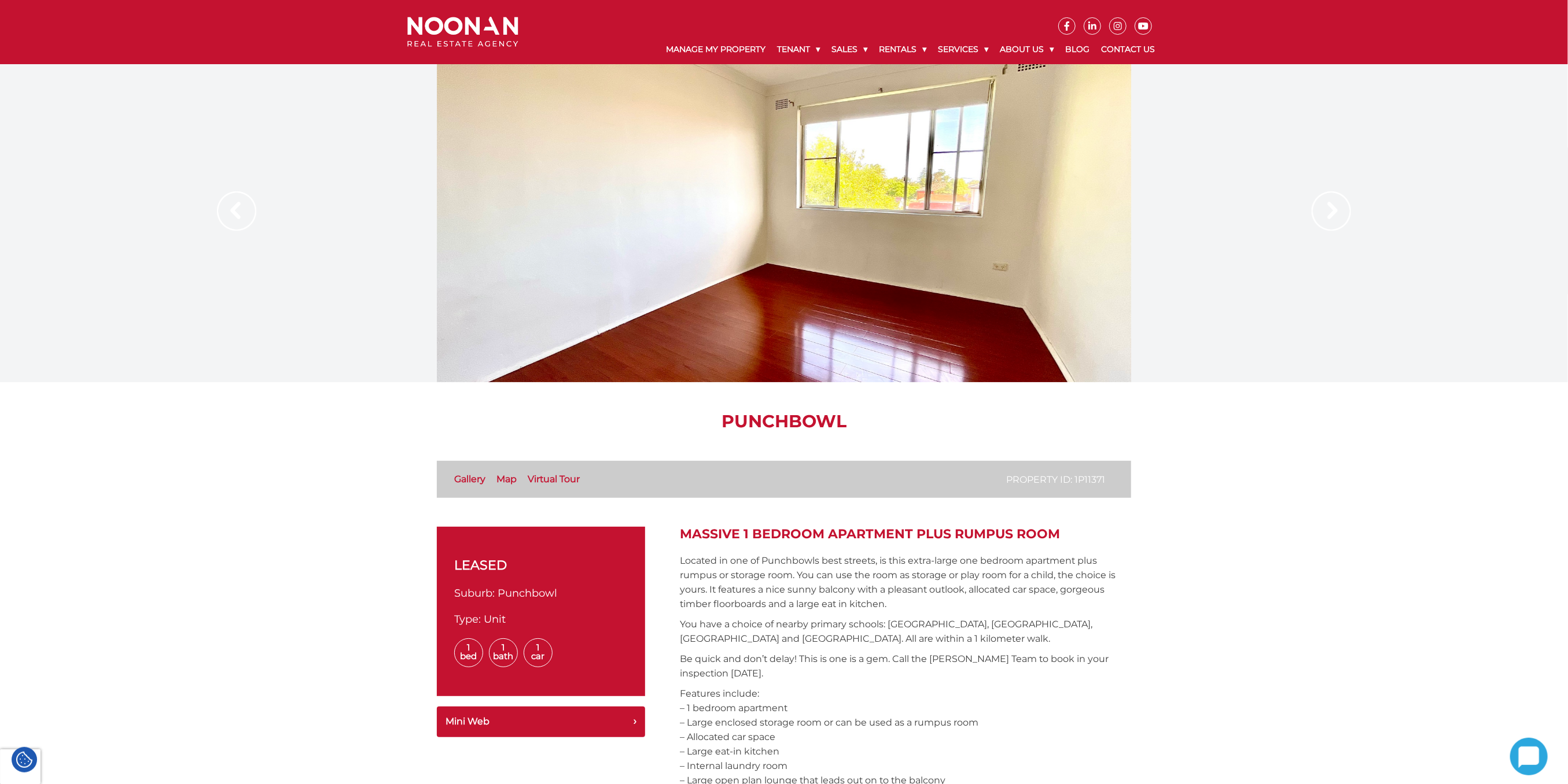
click at [1345, 213] on img at bounding box center [1332, 211] width 39 height 39
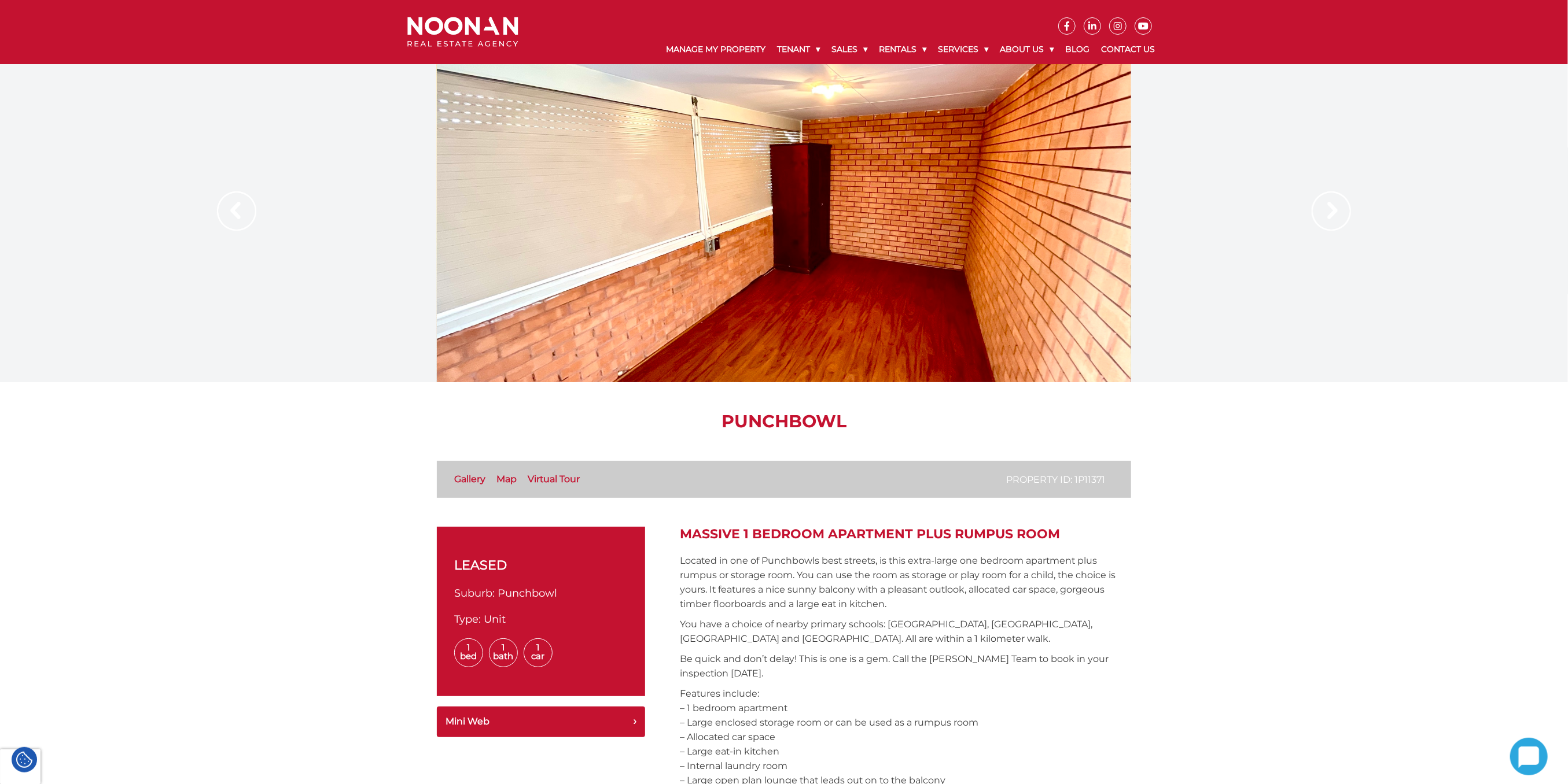
click at [1346, 213] on img at bounding box center [1332, 211] width 39 height 39
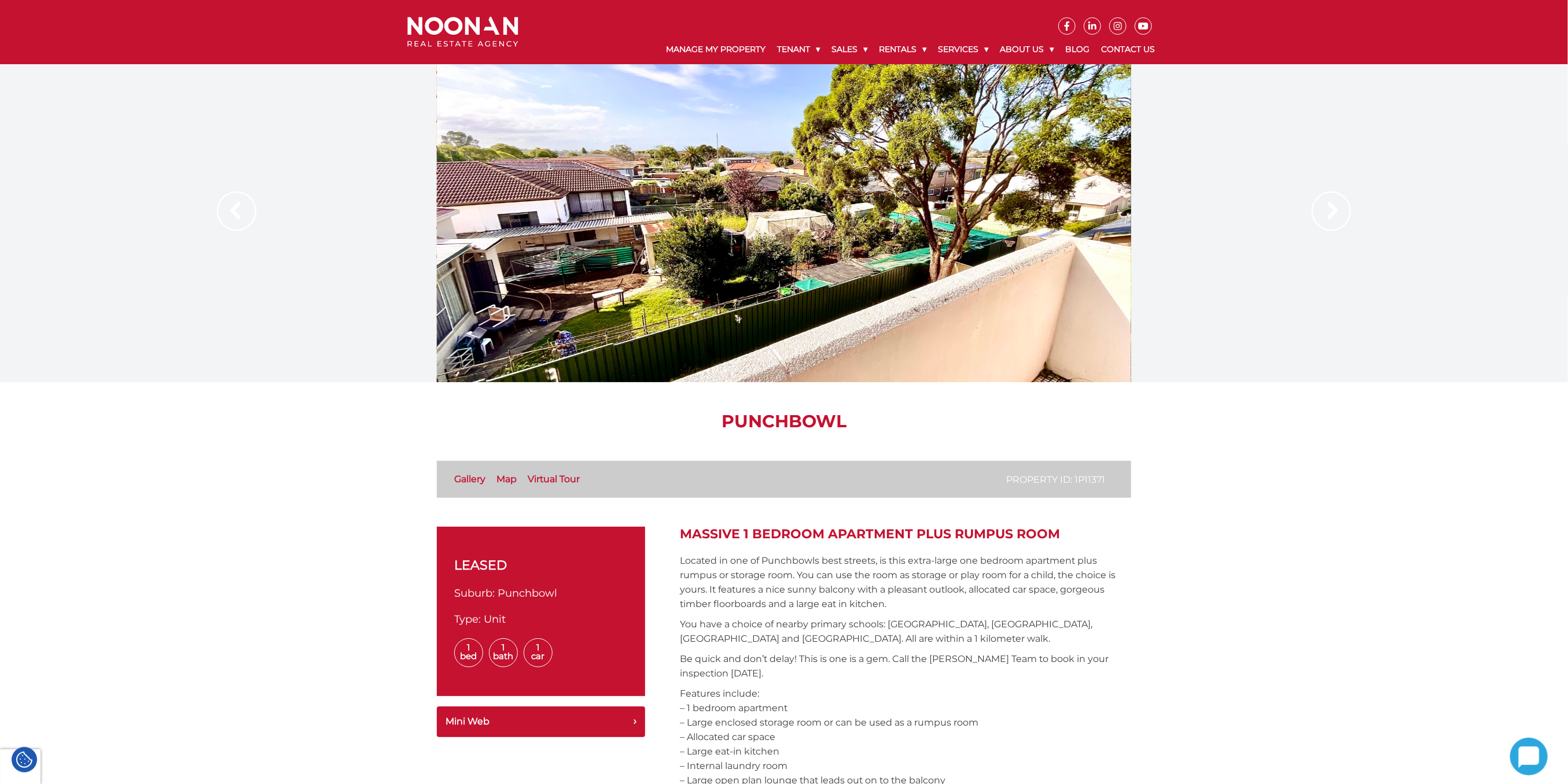
click at [1346, 213] on img at bounding box center [1332, 211] width 39 height 39
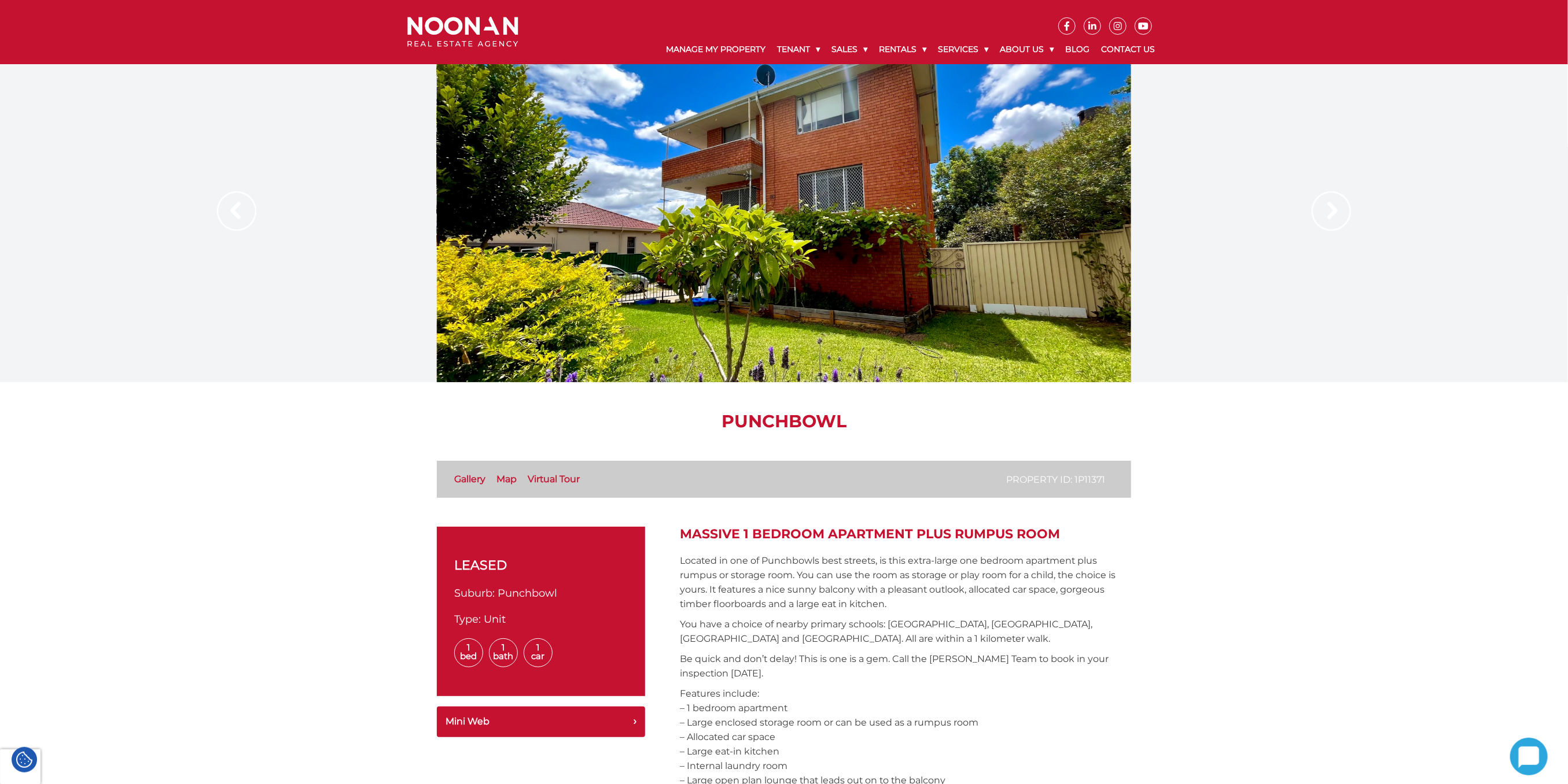
click at [1346, 213] on img at bounding box center [1332, 211] width 39 height 39
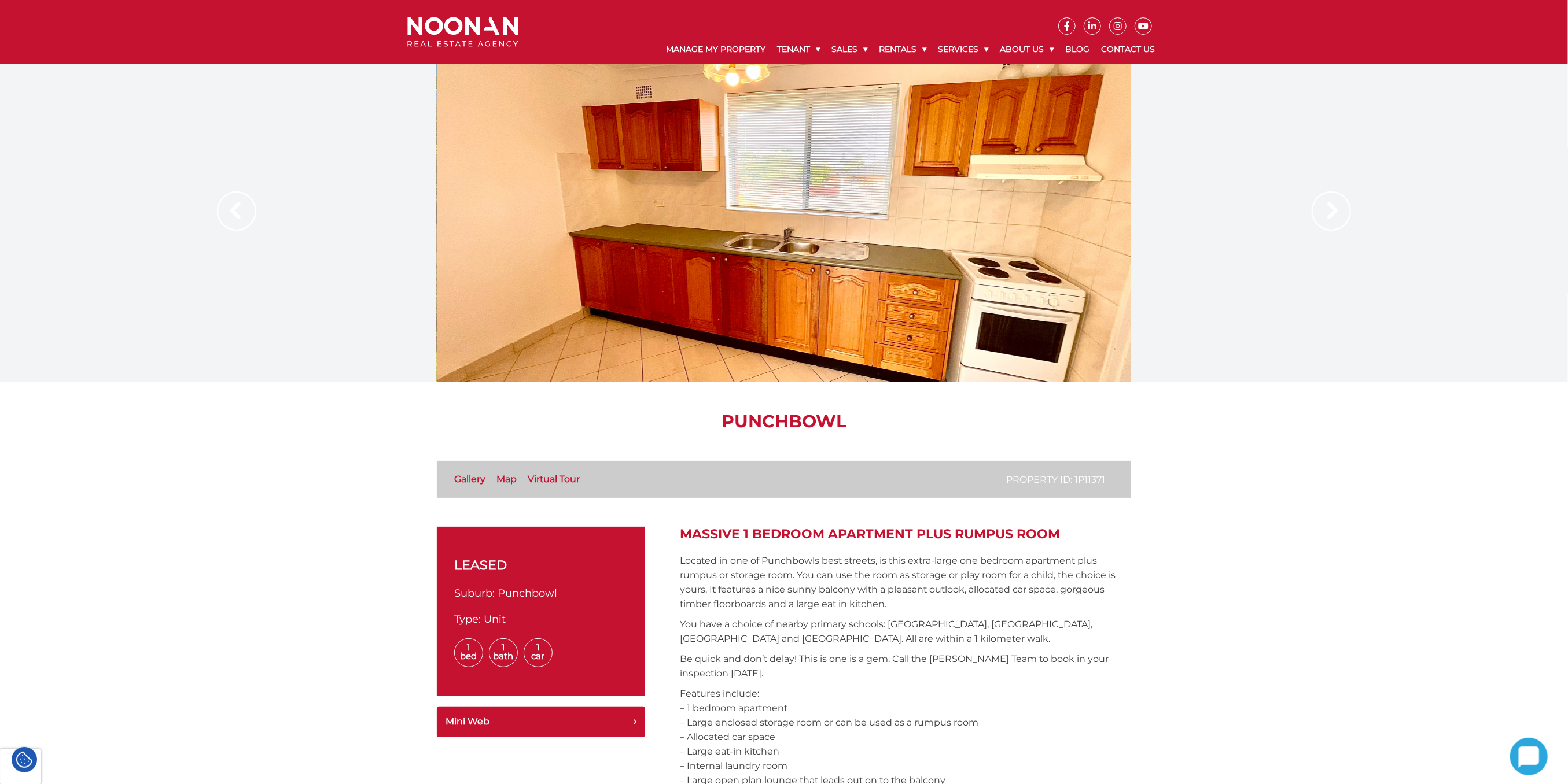
click at [1346, 213] on img at bounding box center [1332, 211] width 39 height 39
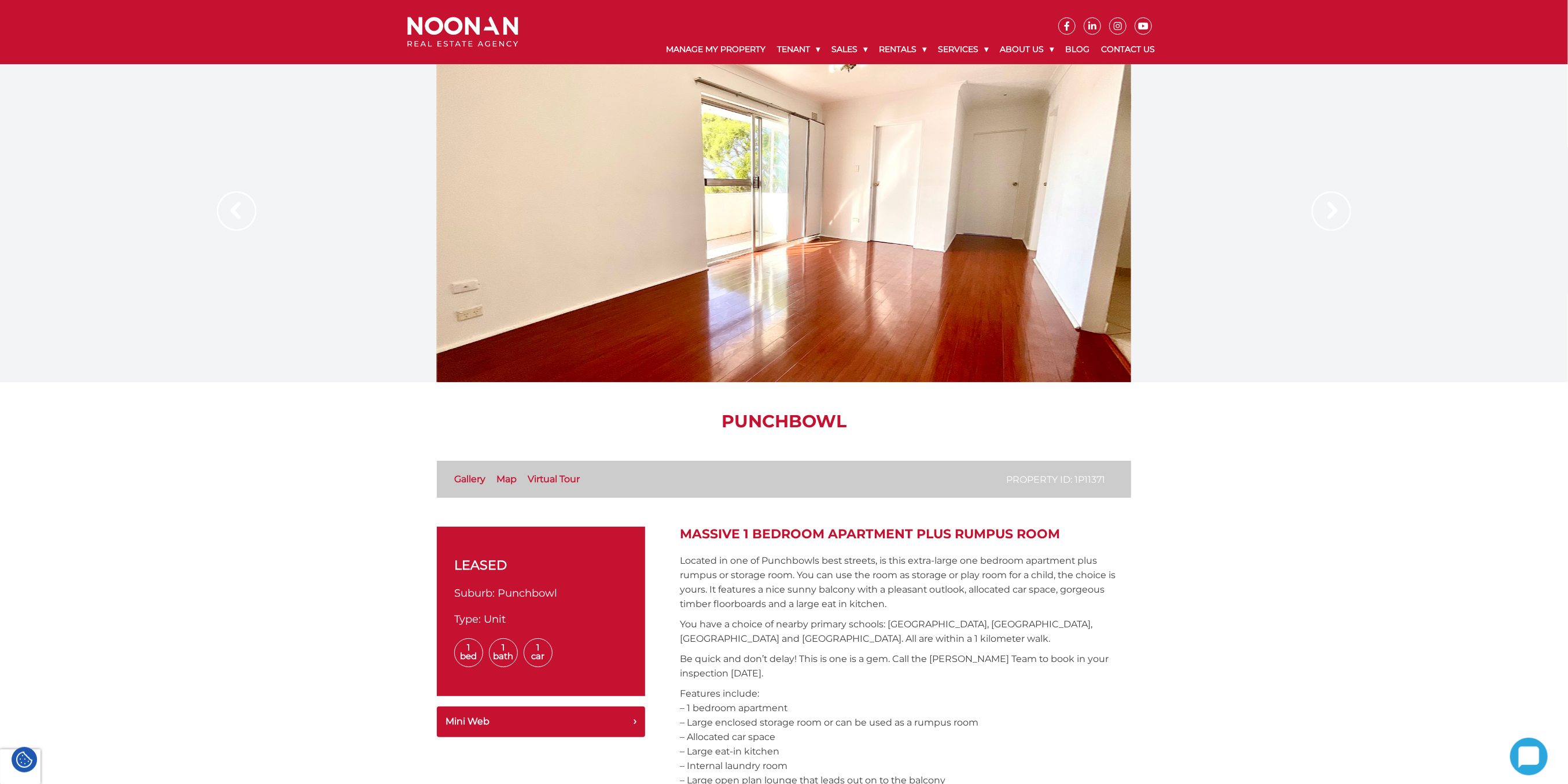
click at [1346, 213] on img at bounding box center [1332, 211] width 39 height 39
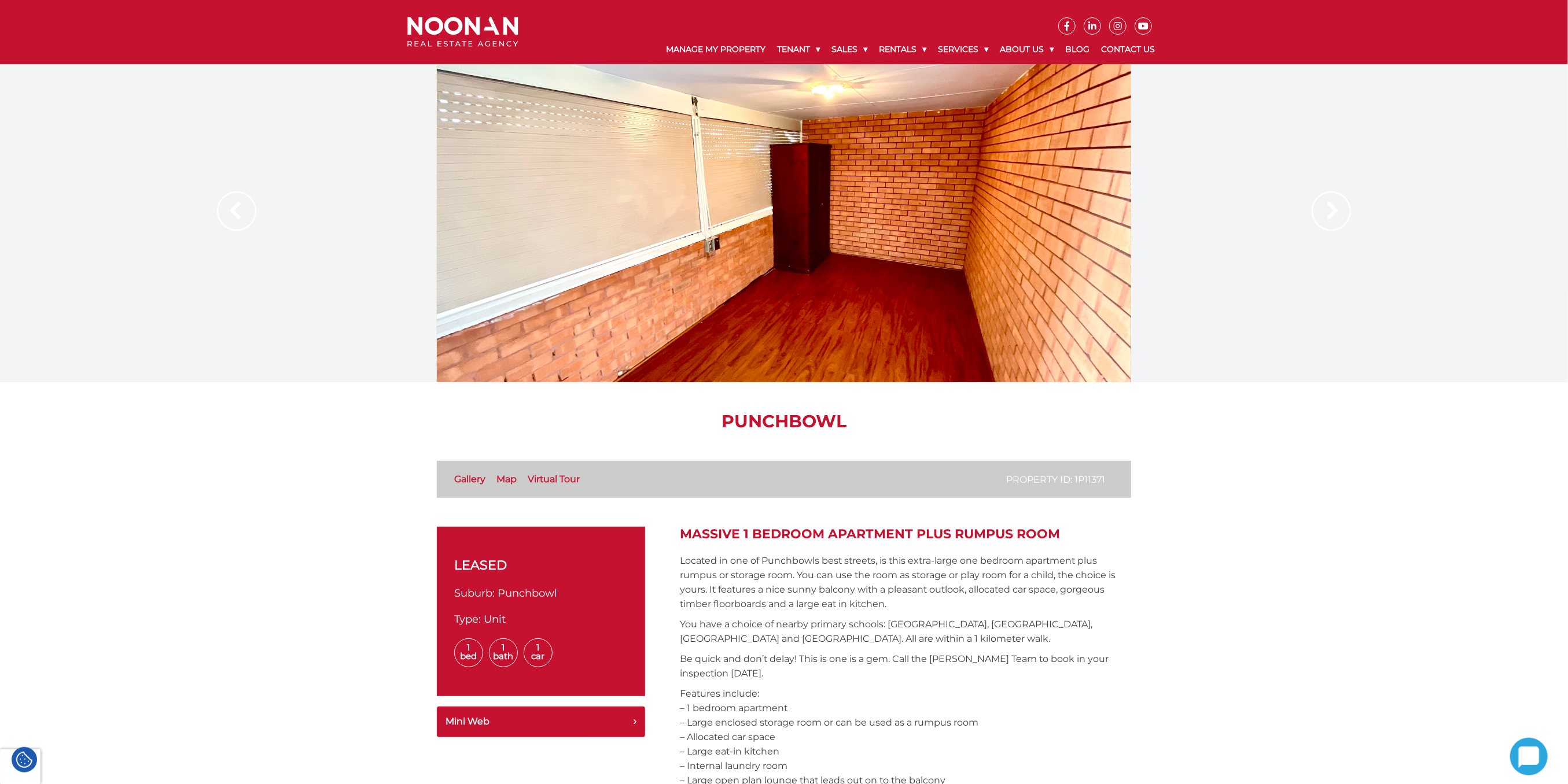
click at [937, 234] on div at bounding box center [783, 223] width 694 height 318
click at [809, 296] on div at bounding box center [783, 223] width 694 height 318
click at [704, 350] on div at bounding box center [783, 223] width 694 height 318
click at [1318, 221] on img at bounding box center [1332, 211] width 39 height 39
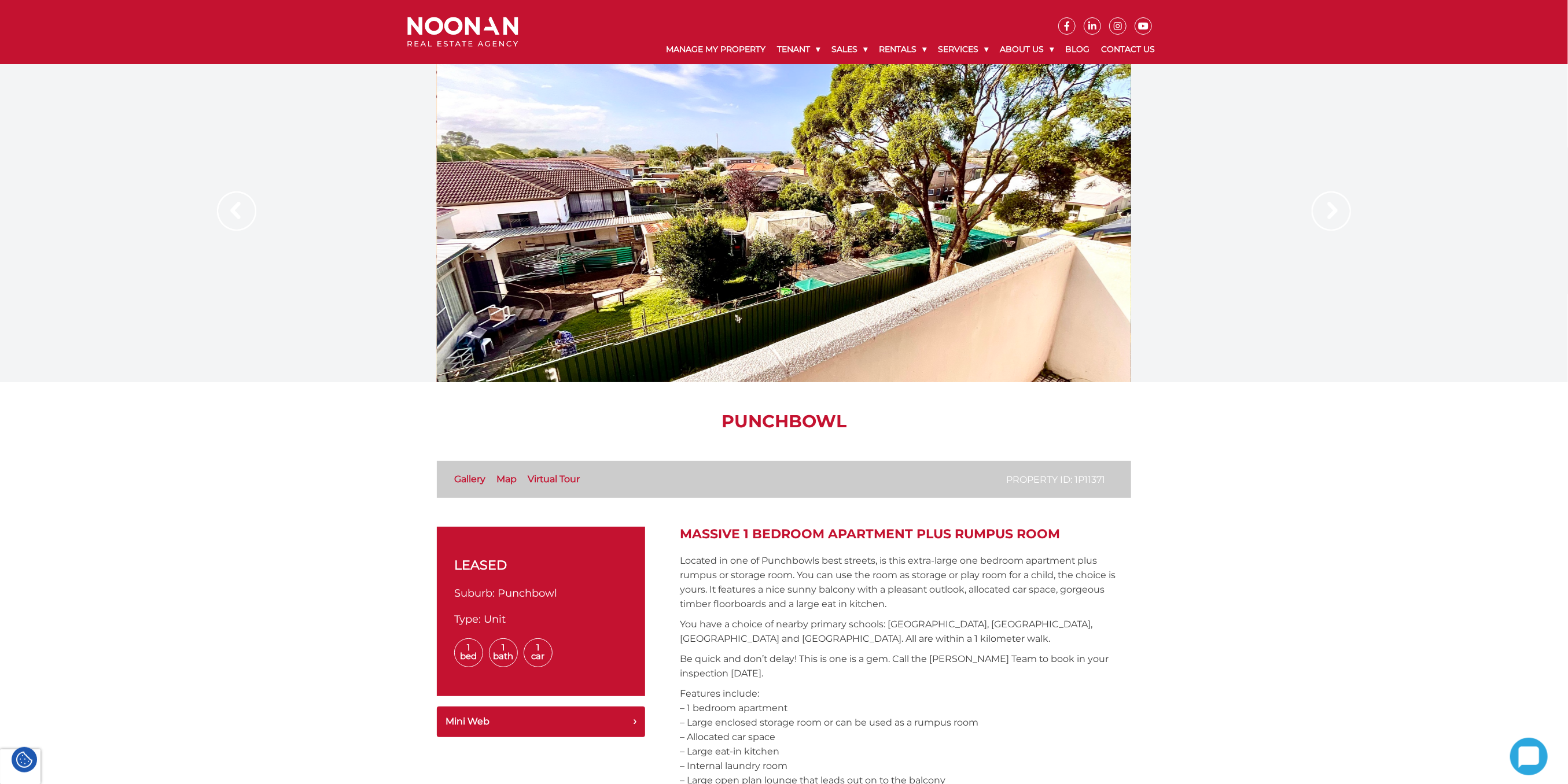
click at [1318, 221] on img at bounding box center [1332, 211] width 39 height 39
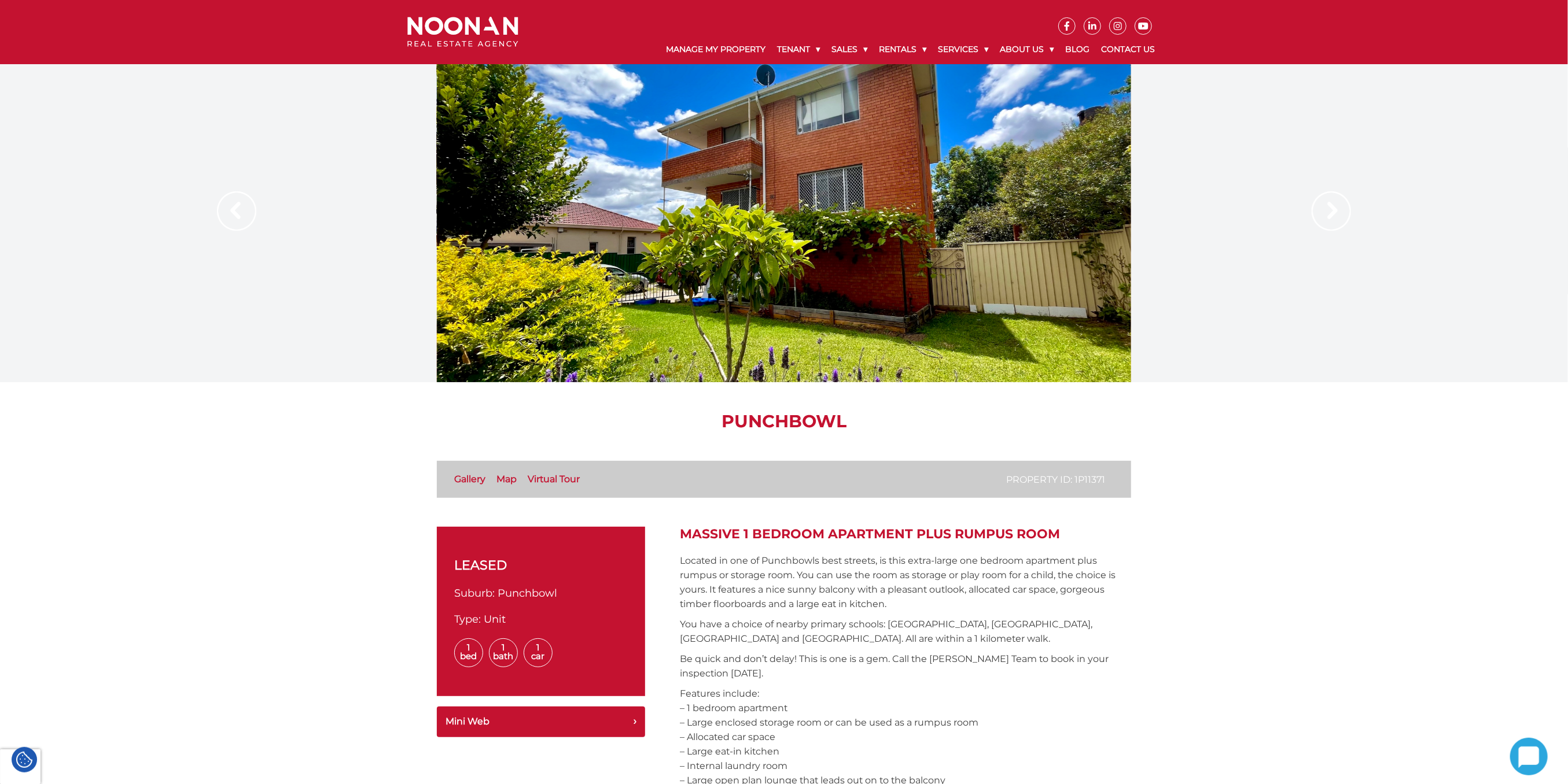
click at [1318, 221] on img at bounding box center [1332, 211] width 39 height 39
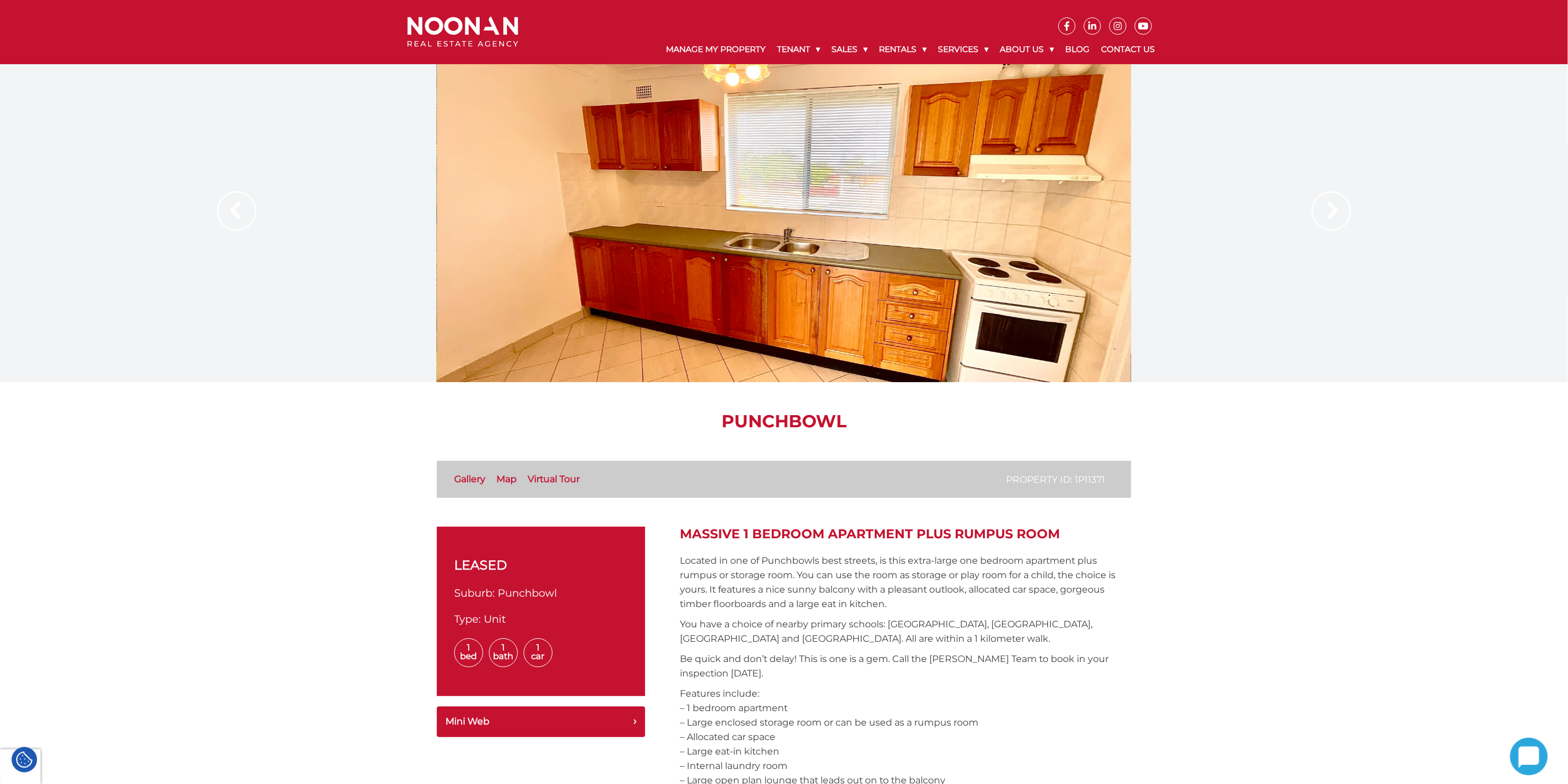
click at [1318, 221] on img at bounding box center [1332, 211] width 39 height 39
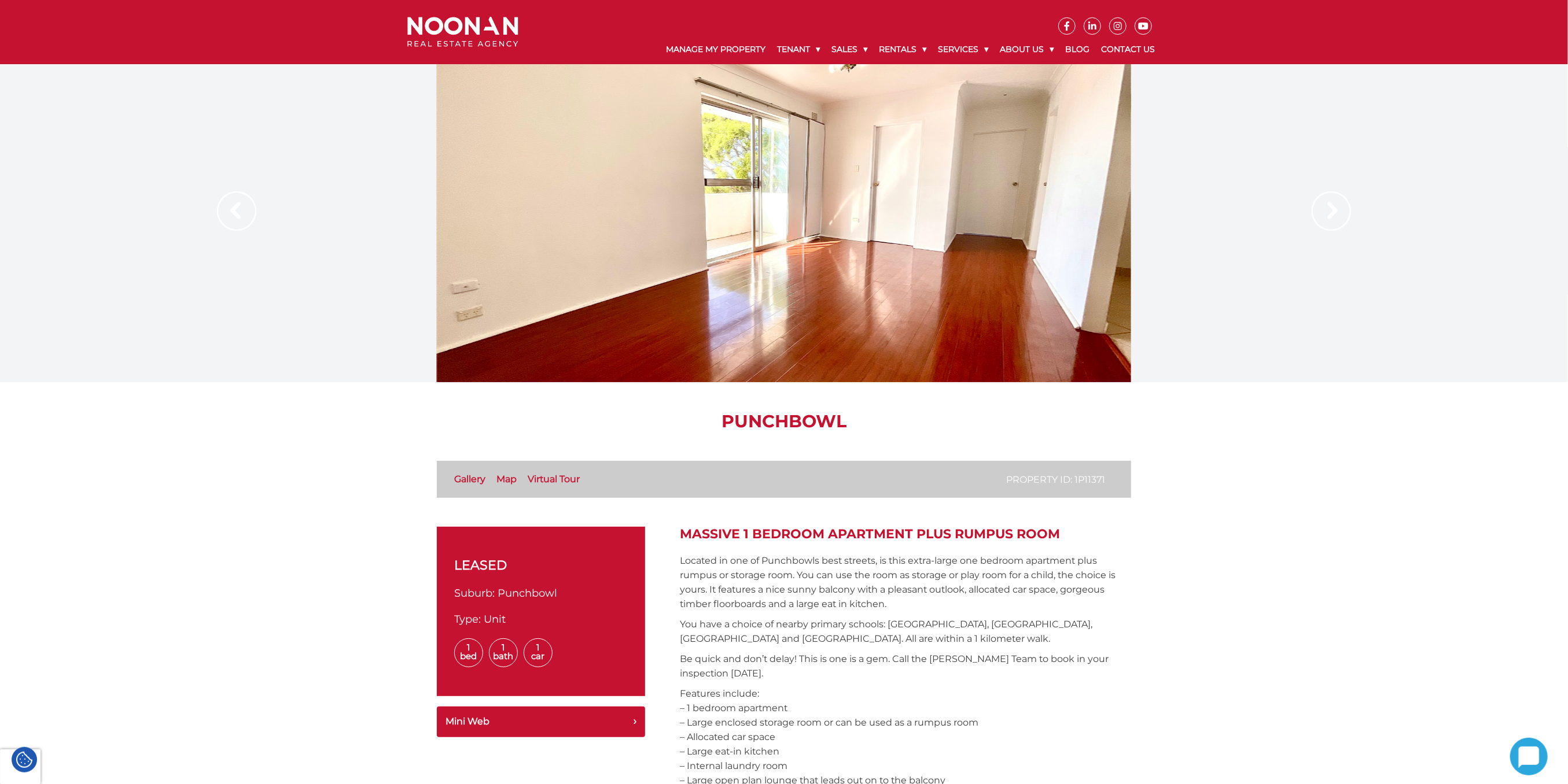
click at [1318, 221] on img at bounding box center [1332, 211] width 39 height 39
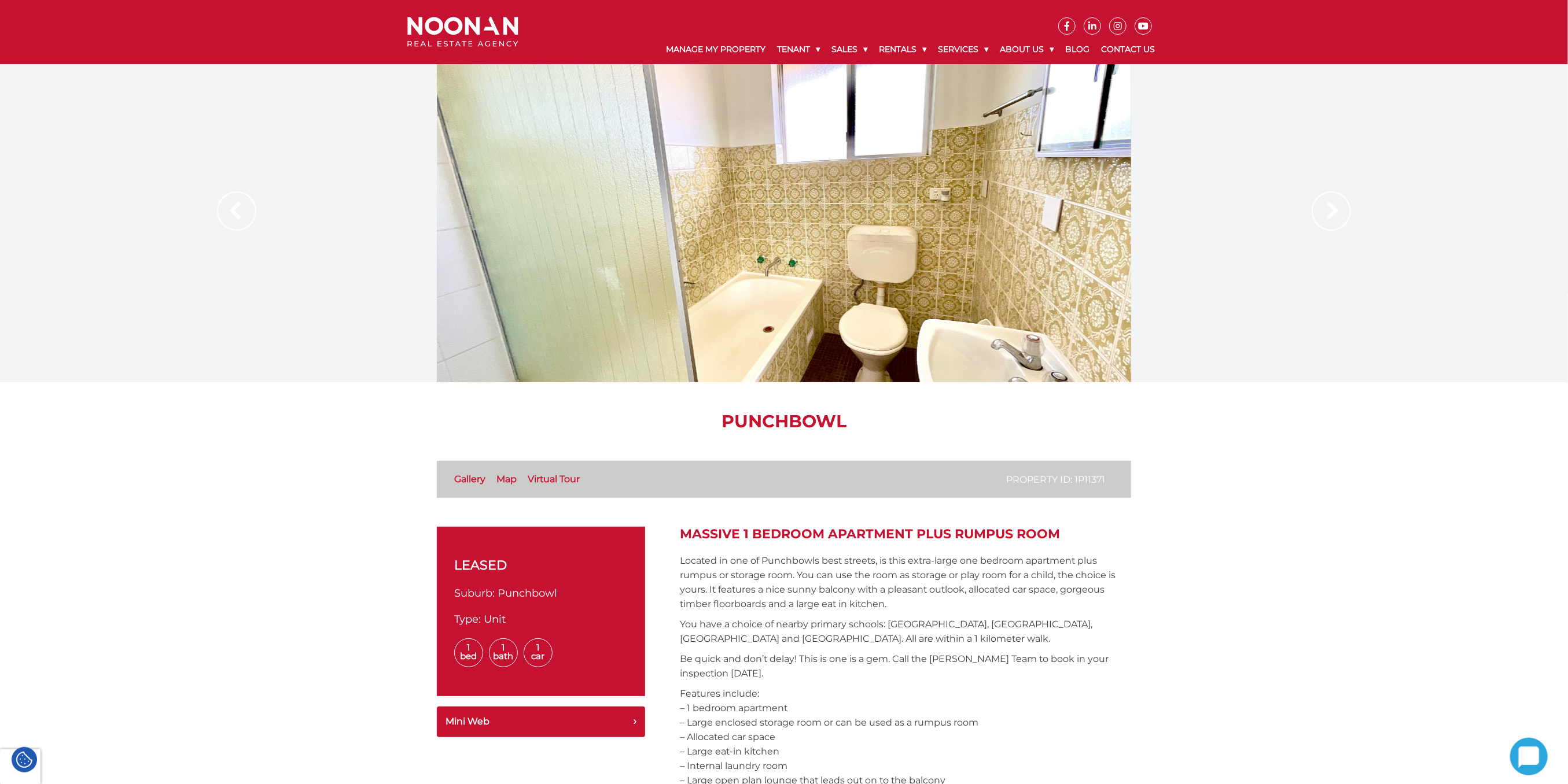
click at [231, 222] on img at bounding box center [236, 211] width 39 height 39
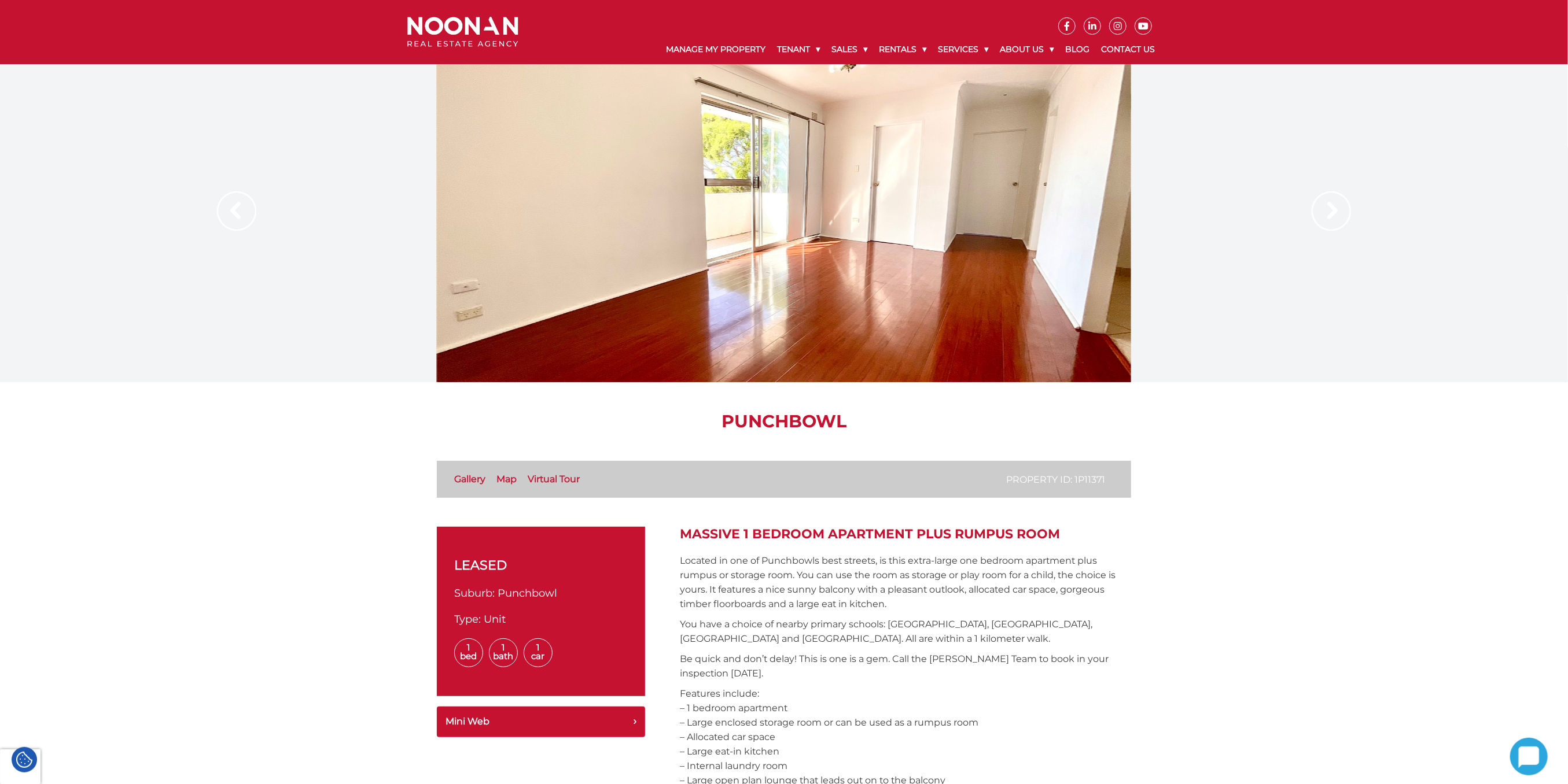
click at [825, 238] on div at bounding box center [783, 223] width 694 height 318
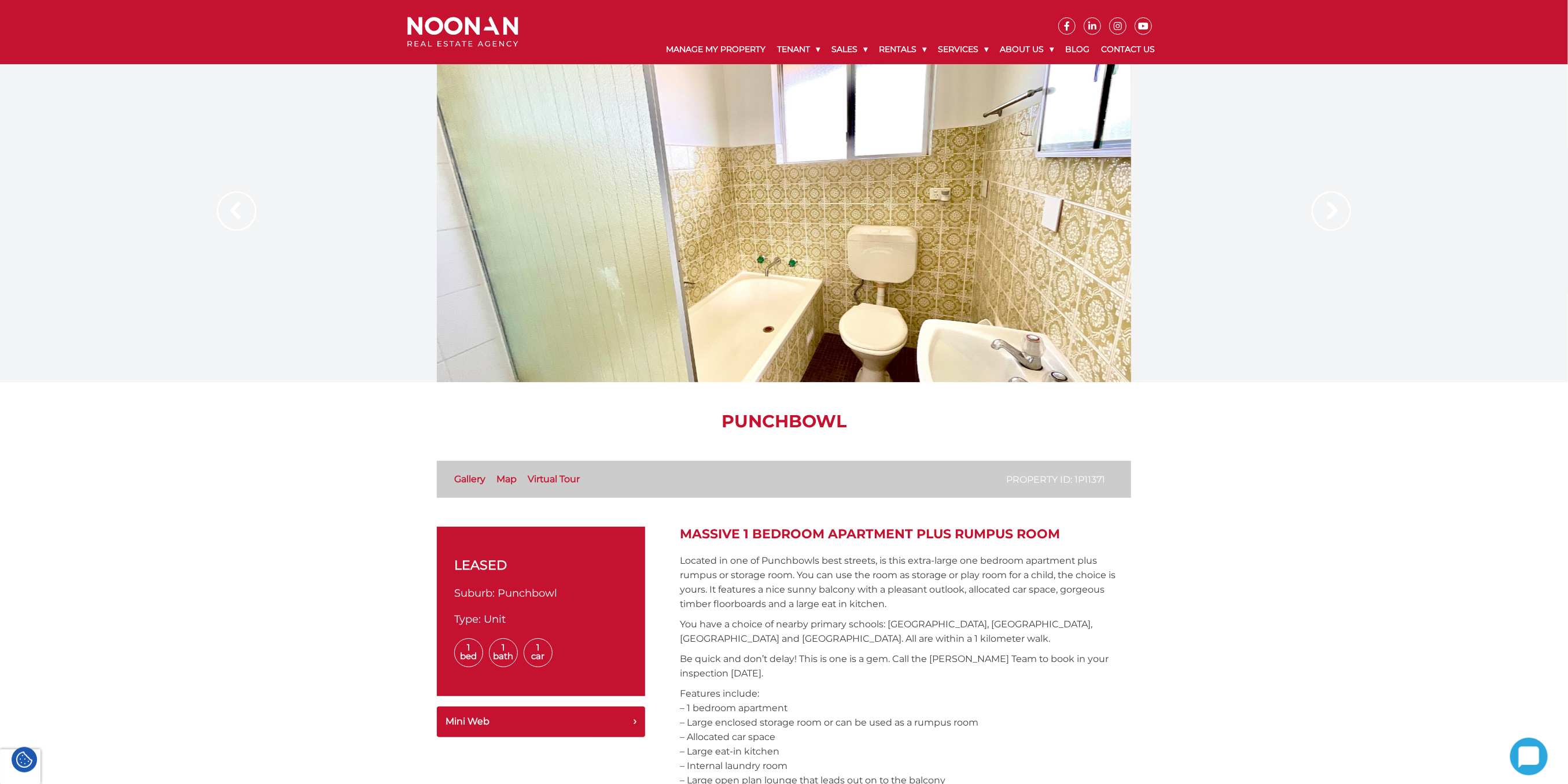
click at [887, 210] on div at bounding box center [783, 223] width 694 height 318
